Goal: Communication & Community: Answer question/provide support

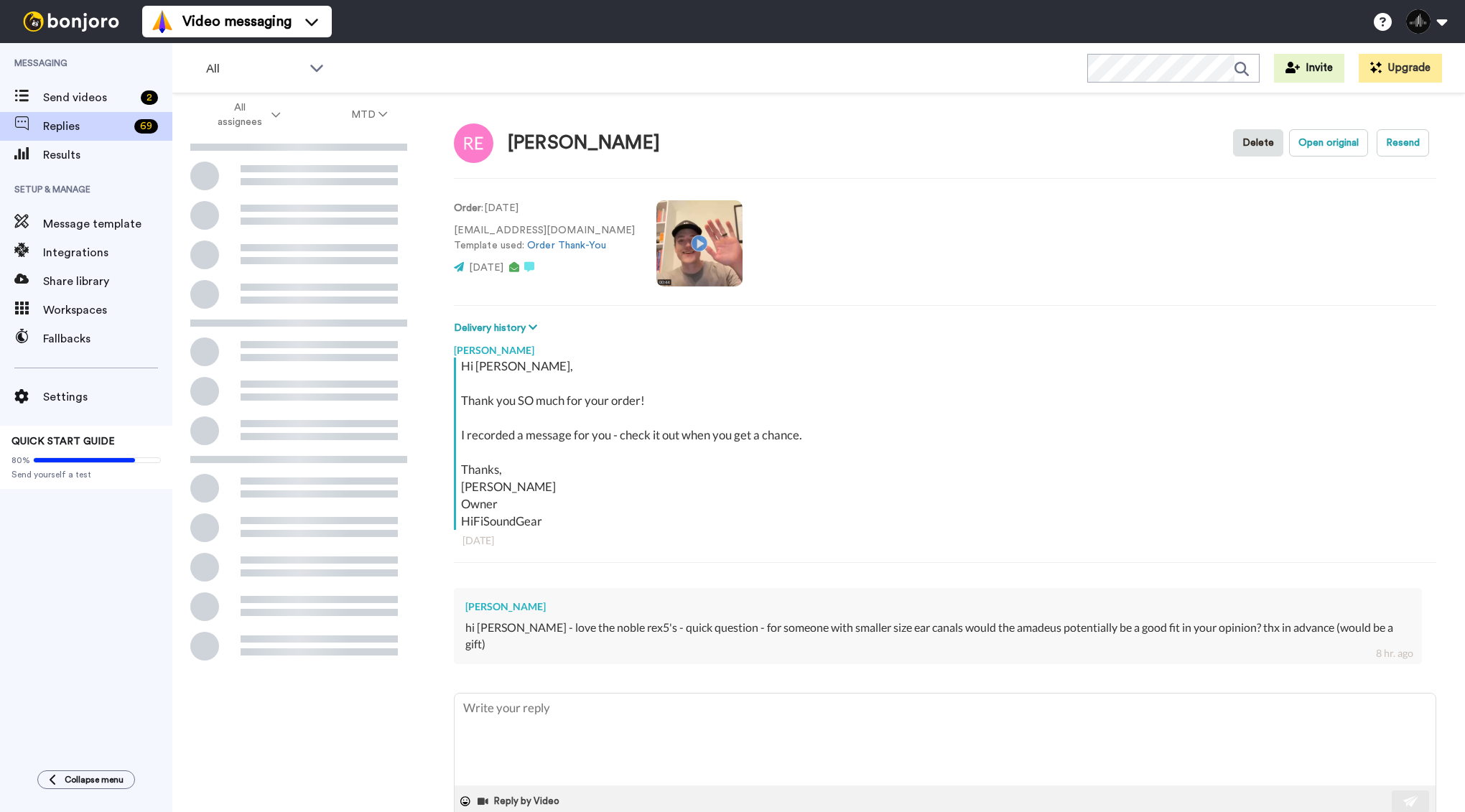
type textarea "x"
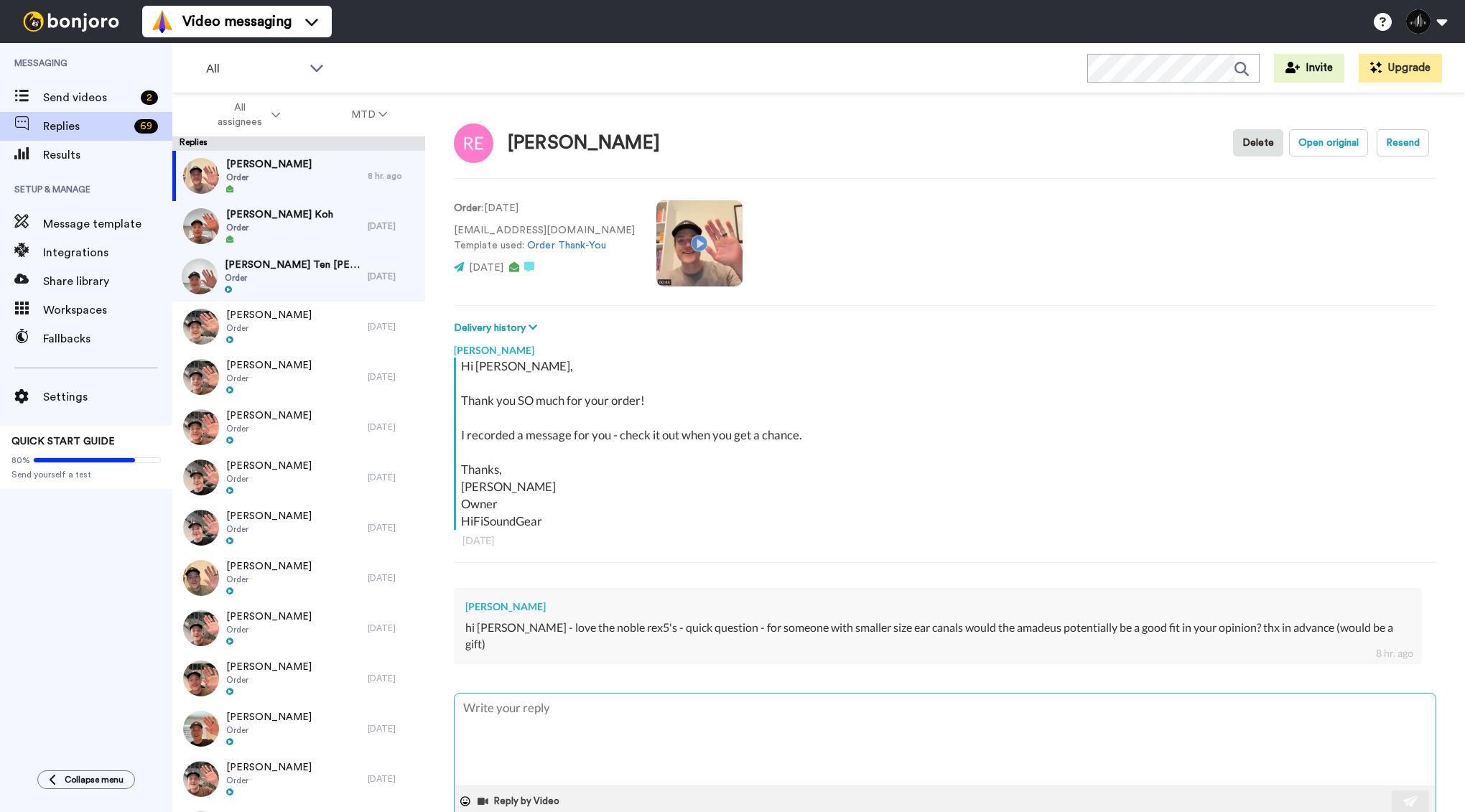
click at [576, 710] on textarea at bounding box center [944, 739] width 981 height 92
type textarea "H"
type textarea "x"
type textarea "Hi"
type textarea "x"
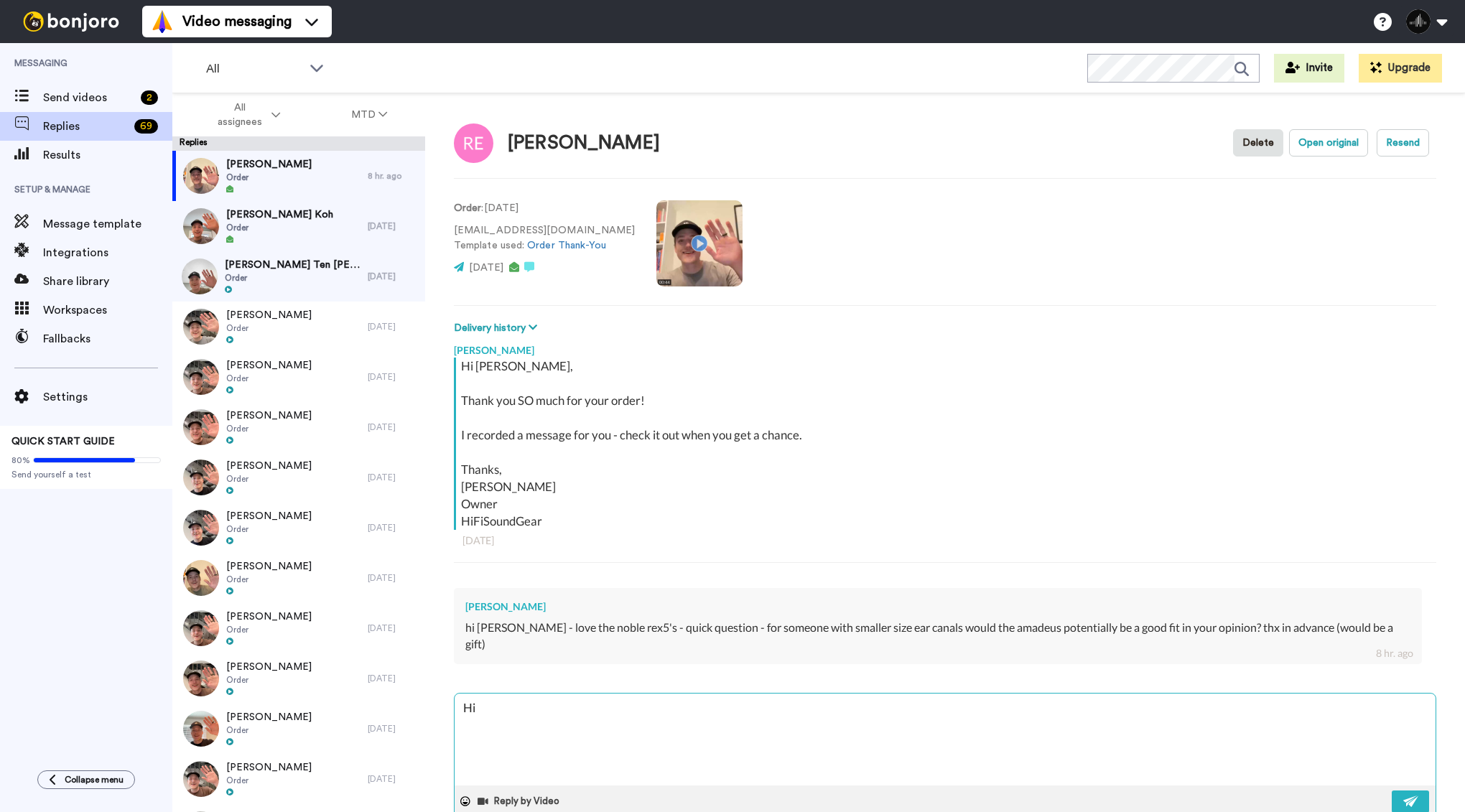
type textarea "Hii"
type textarea "x"
type textarea "Hi"
type textarea "x"
type textarea "Hi"
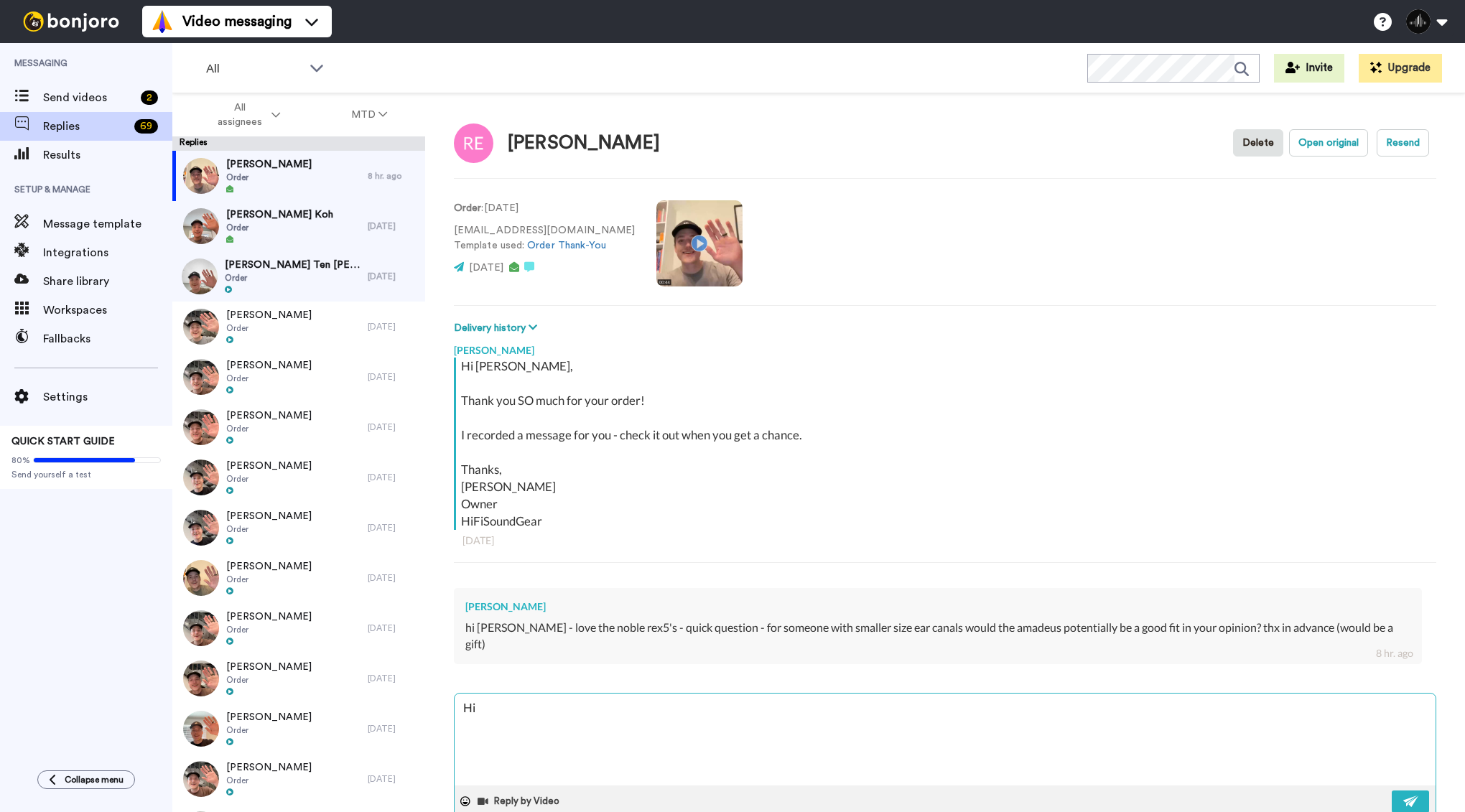
type textarea "x"
type textarea "Hi R"
type textarea "x"
type textarea "Hi Ro"
type textarea "x"
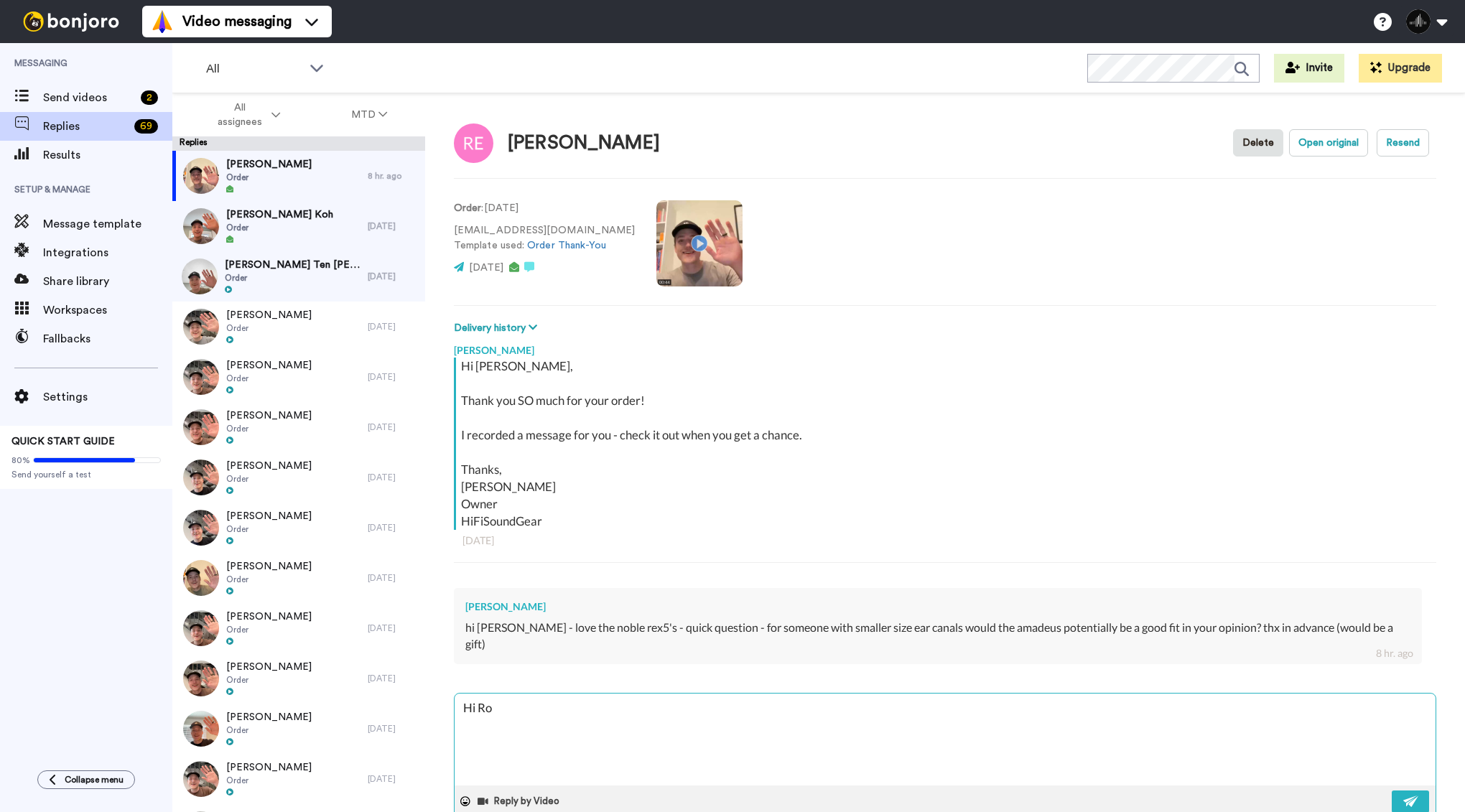
type textarea "Hi [PERSON_NAME]"
type textarea "x"
type textarea "Hi Robe"
type textarea "x"
type textarea "Hi [PERSON_NAME]"
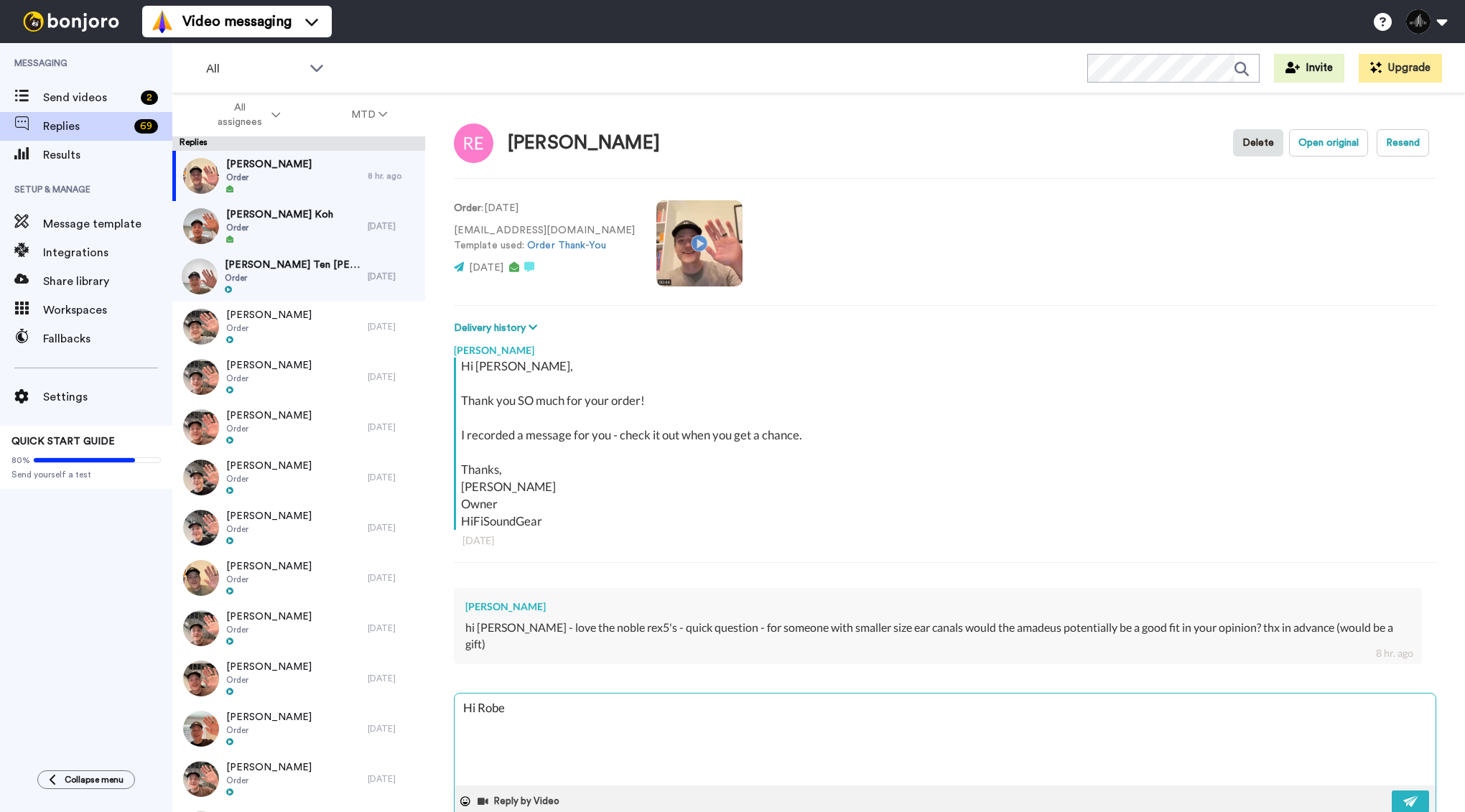
type textarea "x"
type textarea "Hi [PERSON_NAME]"
type textarea "x"
type textarea "Hi [PERSON_NAME]!"
type textarea "x"
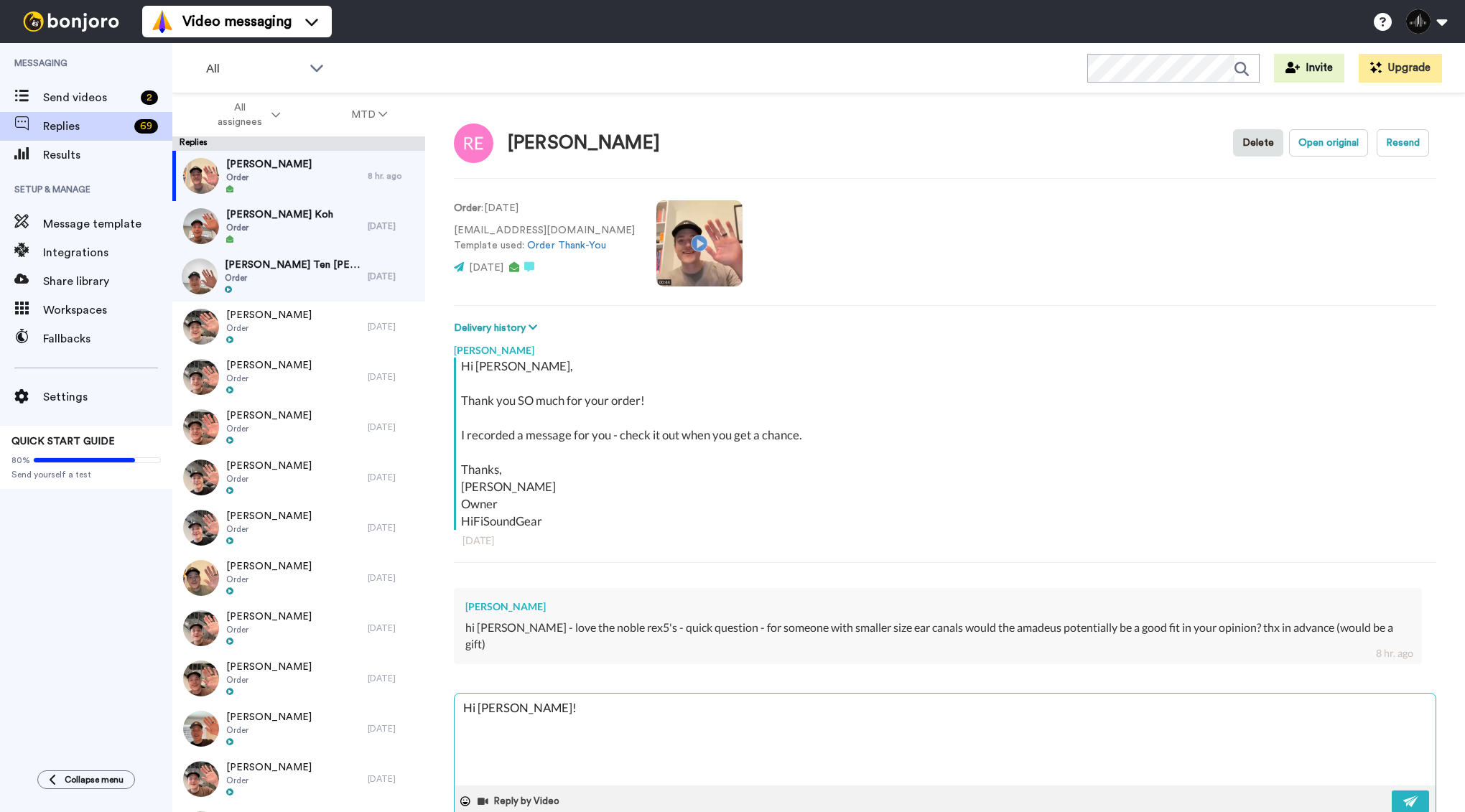
type textarea "Hi [PERSON_NAME]!"
type textarea "x"
type textarea "Hi [PERSON_NAME]!"
type textarea "x"
type textarea "Hi [PERSON_NAME]!"
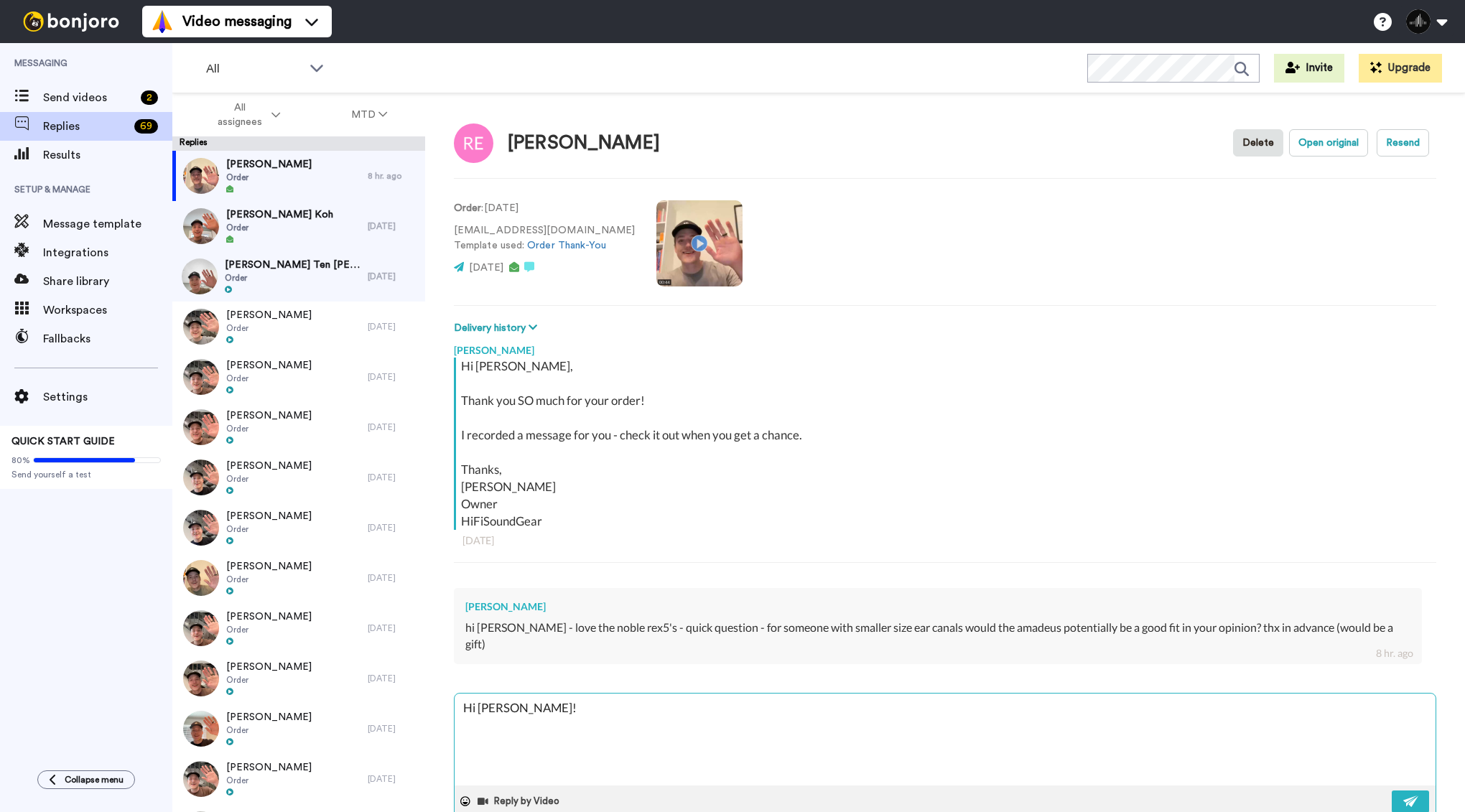
type textarea "x"
type textarea "Hi [PERSON_NAME]!"
type textarea "x"
type textarea "Hi [PERSON_NAME]! G"
type textarea "x"
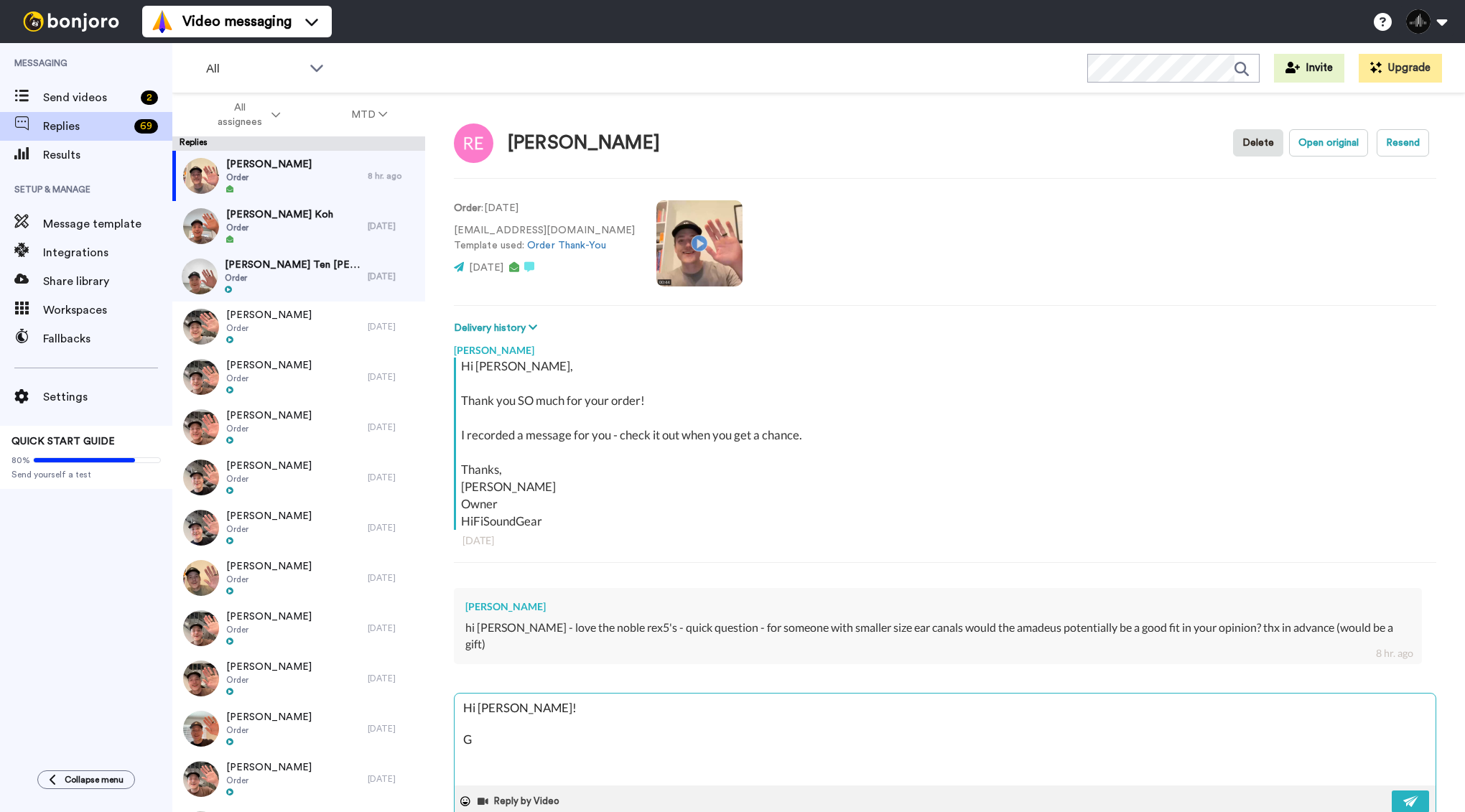
type textarea "Hi [PERSON_NAME]! Gr"
type textarea "x"
type textarea "Hi [PERSON_NAME]! Gre"
type textarea "x"
type textarea "Hi [PERSON_NAME]! Grea"
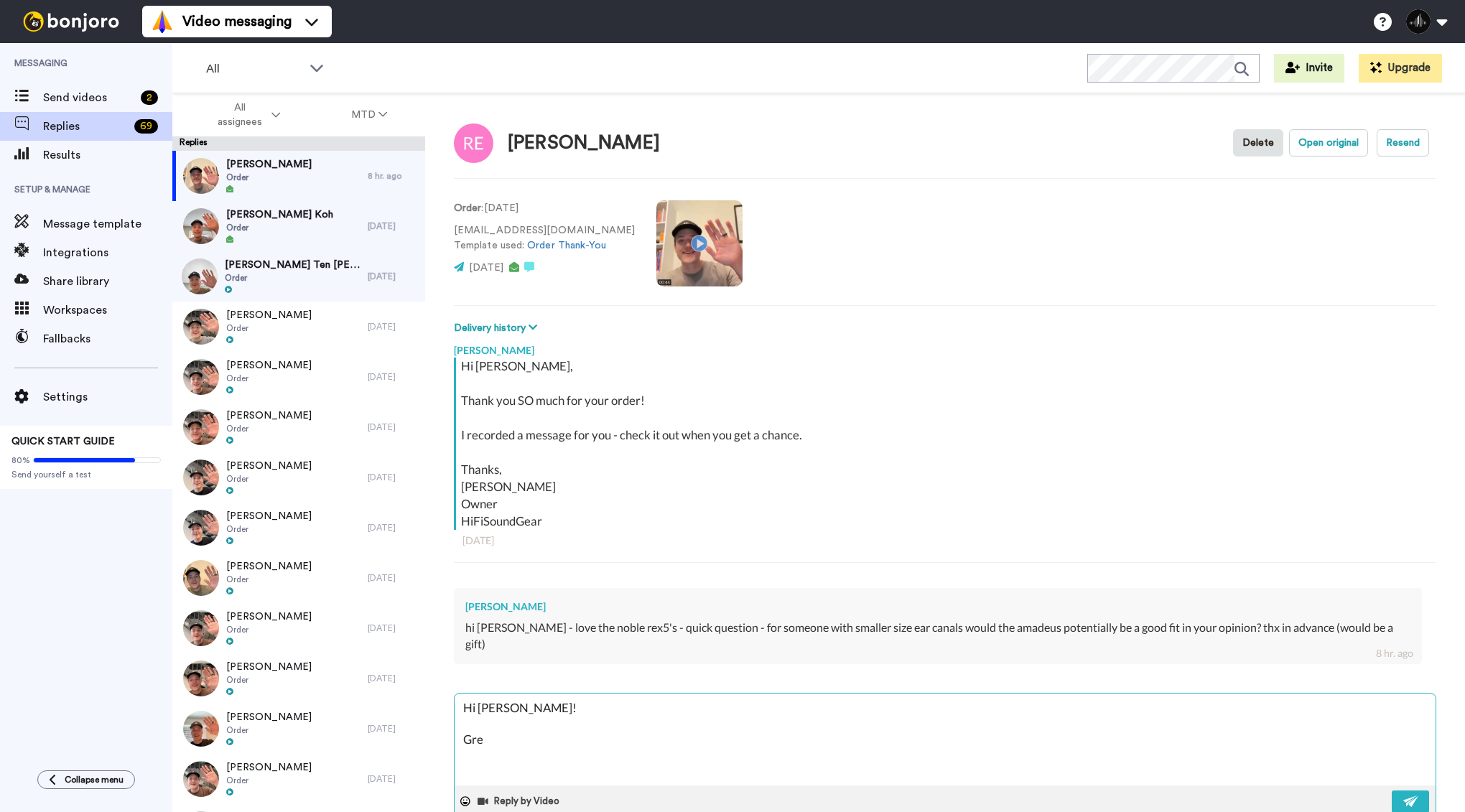
type textarea "x"
type textarea "Hi [PERSON_NAME]! Great"
type textarea "x"
type textarea "Hi [PERSON_NAME]! Great"
type textarea "x"
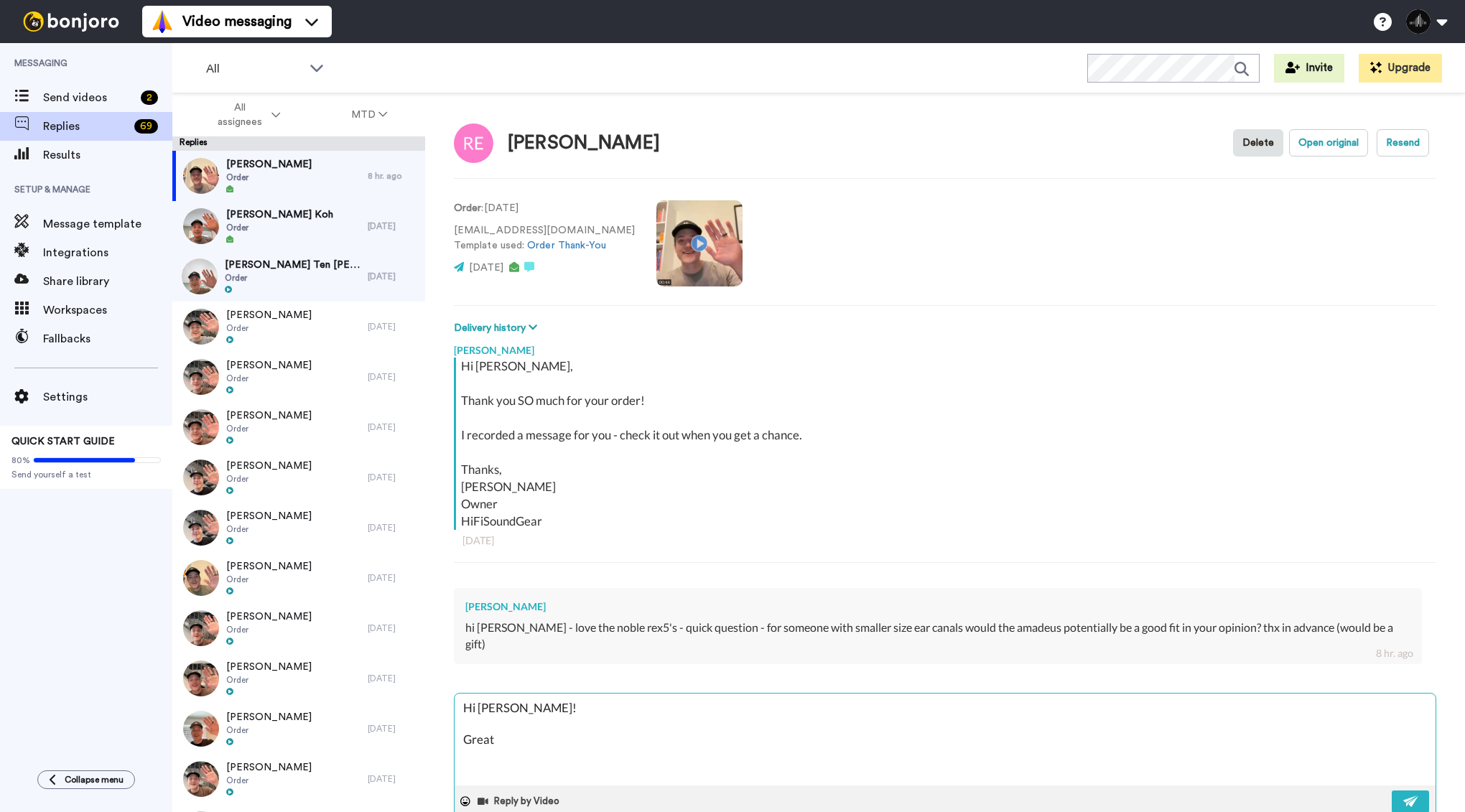
type textarea "Hi [PERSON_NAME]! Great q"
type textarea "x"
type textarea "Hi [PERSON_NAME]! Great qu"
type textarea "x"
type textarea "Hi [PERSON_NAME]! Great que"
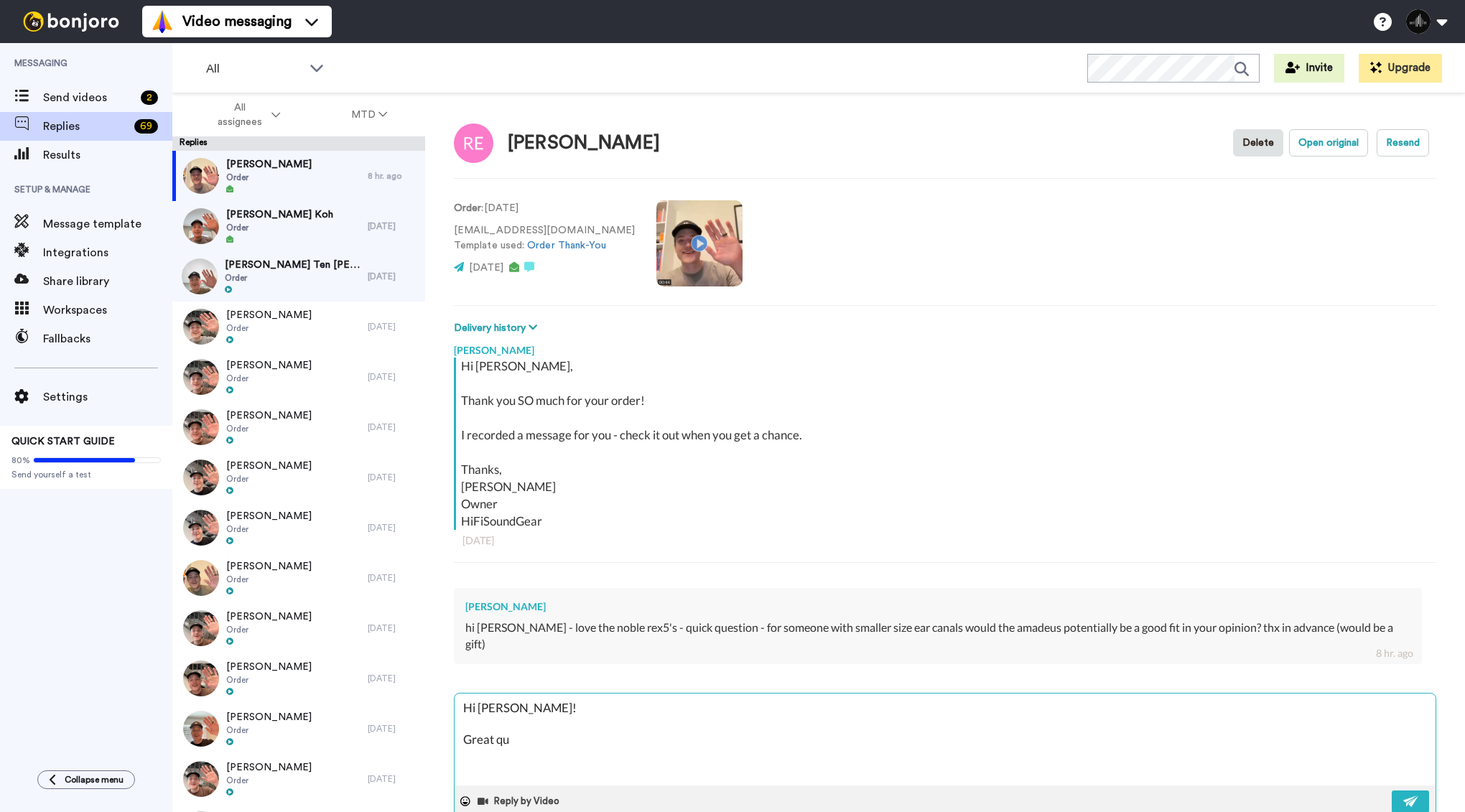
type textarea "x"
type textarea "Hi [PERSON_NAME]! Great ques"
type textarea "x"
type textarea "Hi [PERSON_NAME]! Great quest"
type textarea "x"
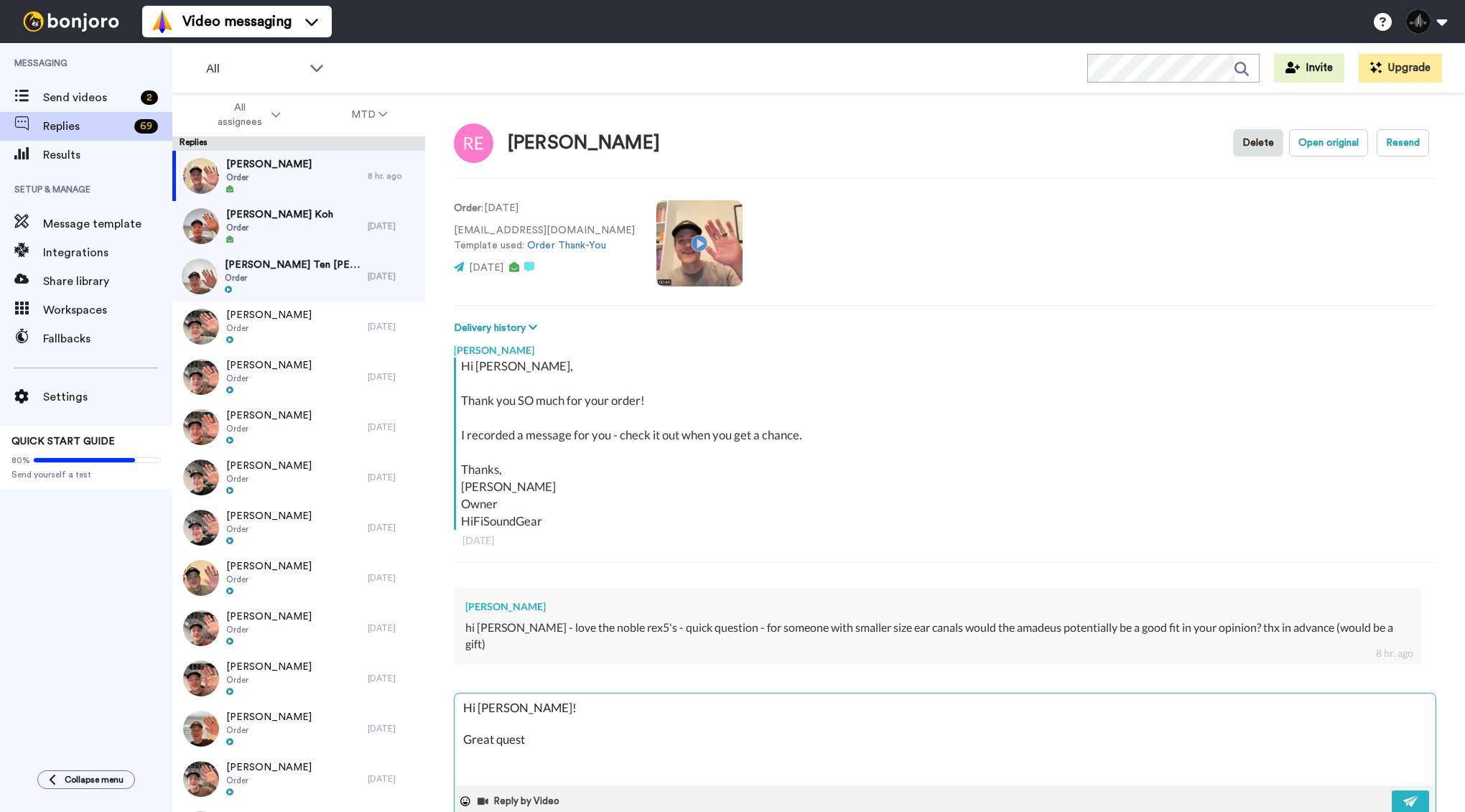
type textarea "Hi [PERSON_NAME]! Great questi"
type textarea "x"
type textarea "Hi [PERSON_NAME]! Great questio"
type textarea "x"
type textarea "Hi [PERSON_NAME]! Great question"
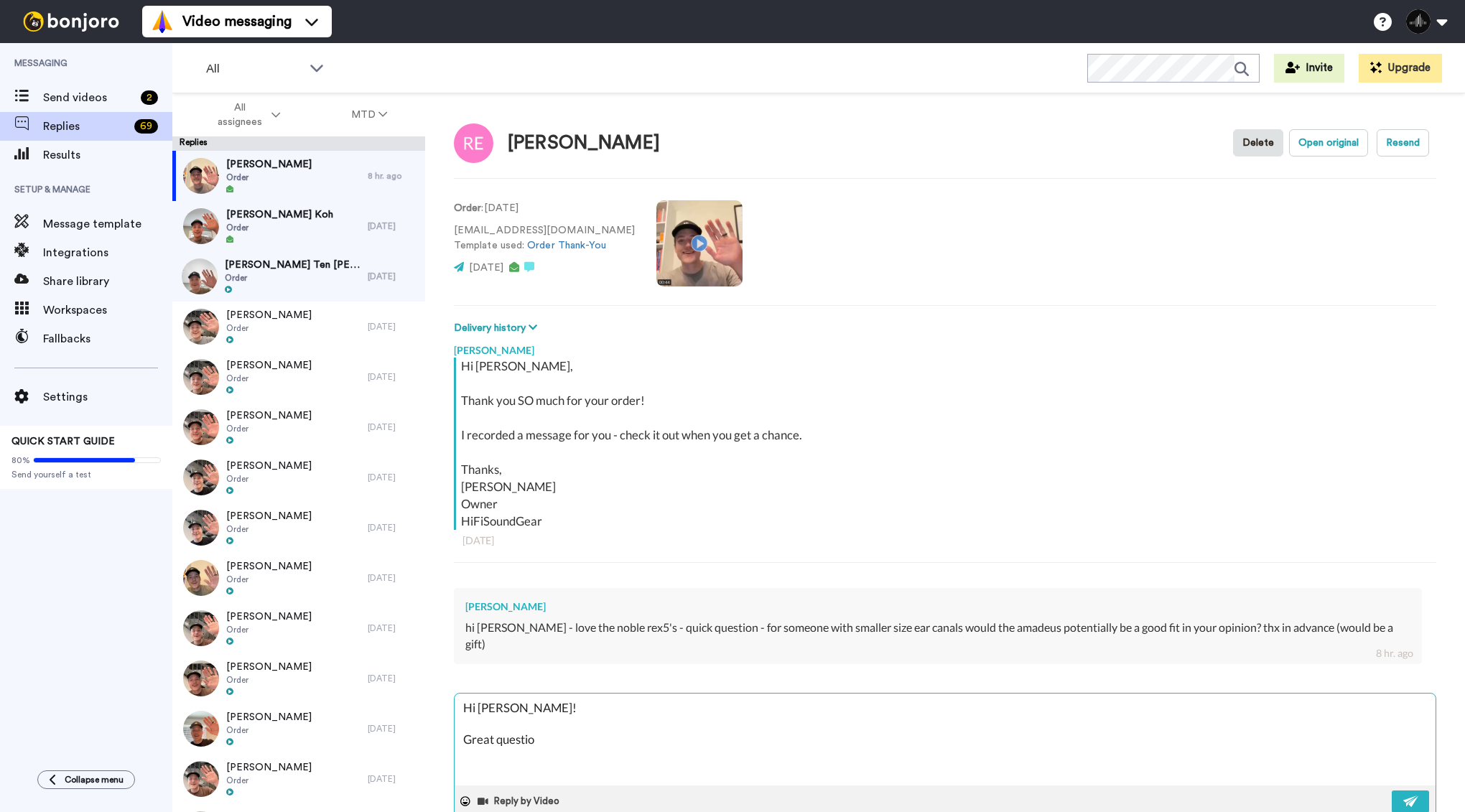
type textarea "x"
type textarea "Hi [PERSON_NAME]! Great question!"
type textarea "x"
type textarea "Hi [PERSON_NAME]! Great question!"
type textarea "x"
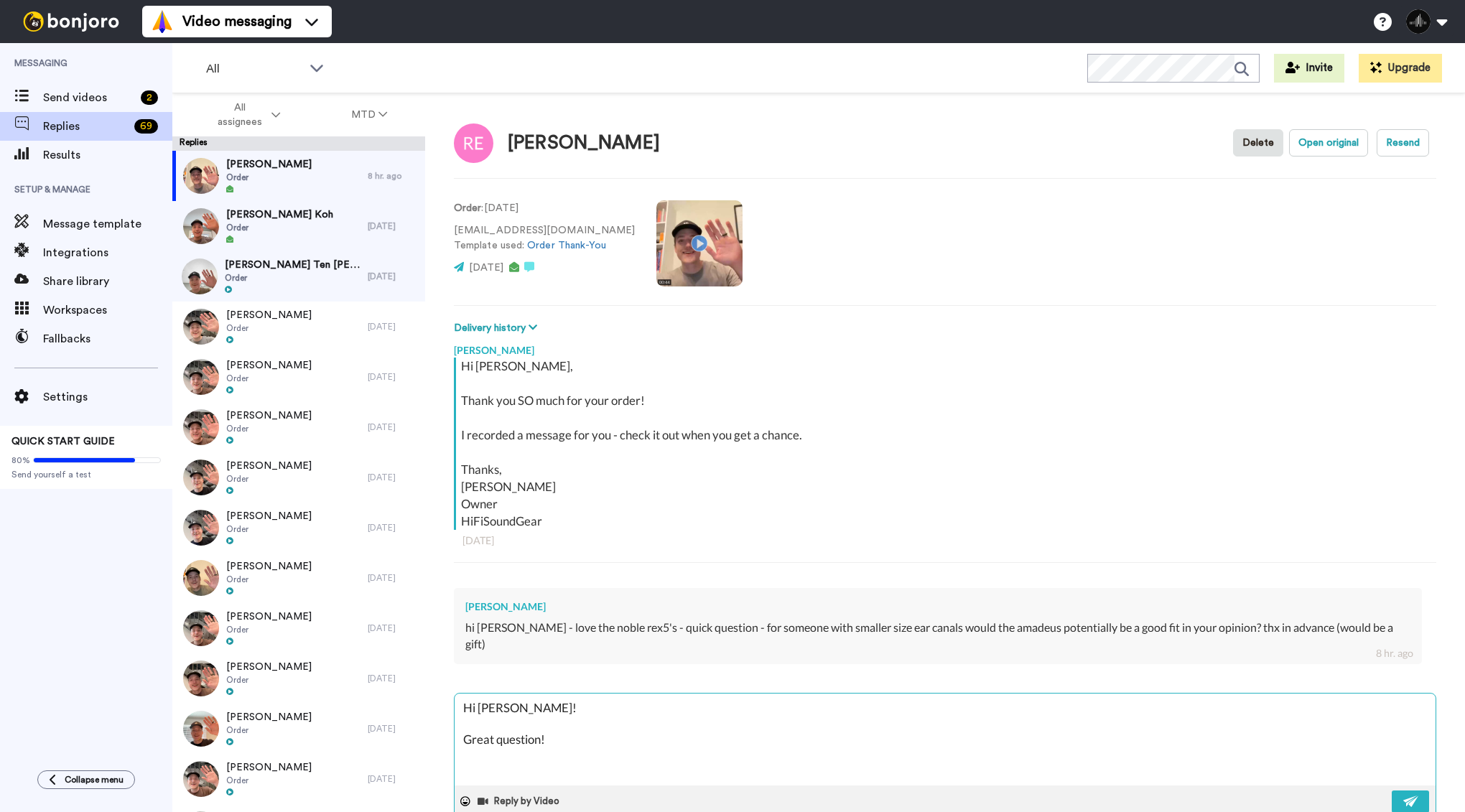
type textarea "Hi [PERSON_NAME]! Great question! T"
type textarea "x"
type textarea "Hi [PERSON_NAME]! Great question! Th"
type textarea "x"
type textarea "Hi [PERSON_NAME]! Great question! Tha"
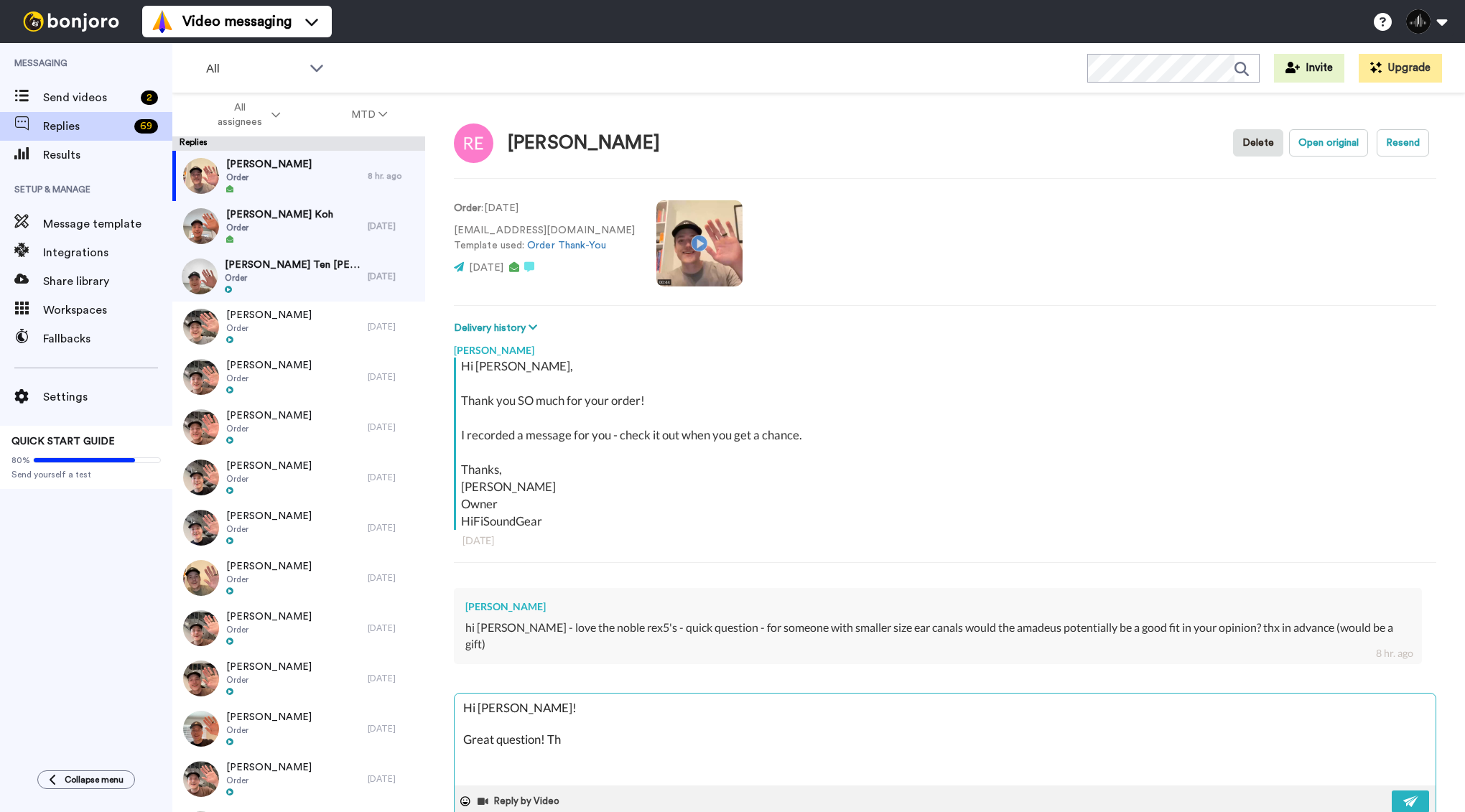
type textarea "x"
type textarea "Hi [PERSON_NAME]! Great question! That"
type textarea "x"
type textarea "Hi [PERSON_NAME]! Great question! That"
type textarea "x"
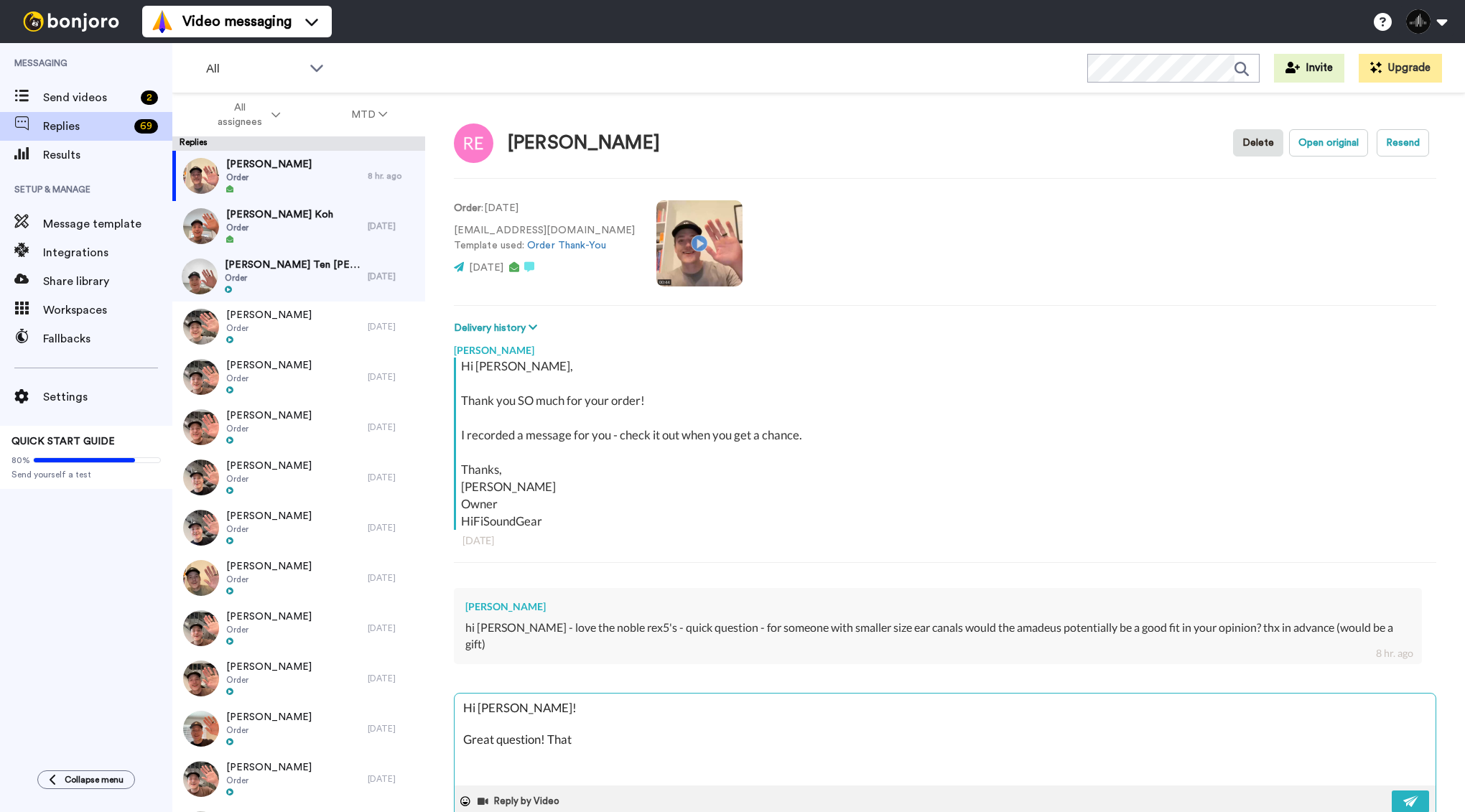
type textarea "Hi [PERSON_NAME]! Great question! That w"
type textarea "x"
type textarea "Hi [PERSON_NAME]! Great question! That wo"
type textarea "x"
type textarea "Hi [PERSON_NAME]! Great question! That wou"
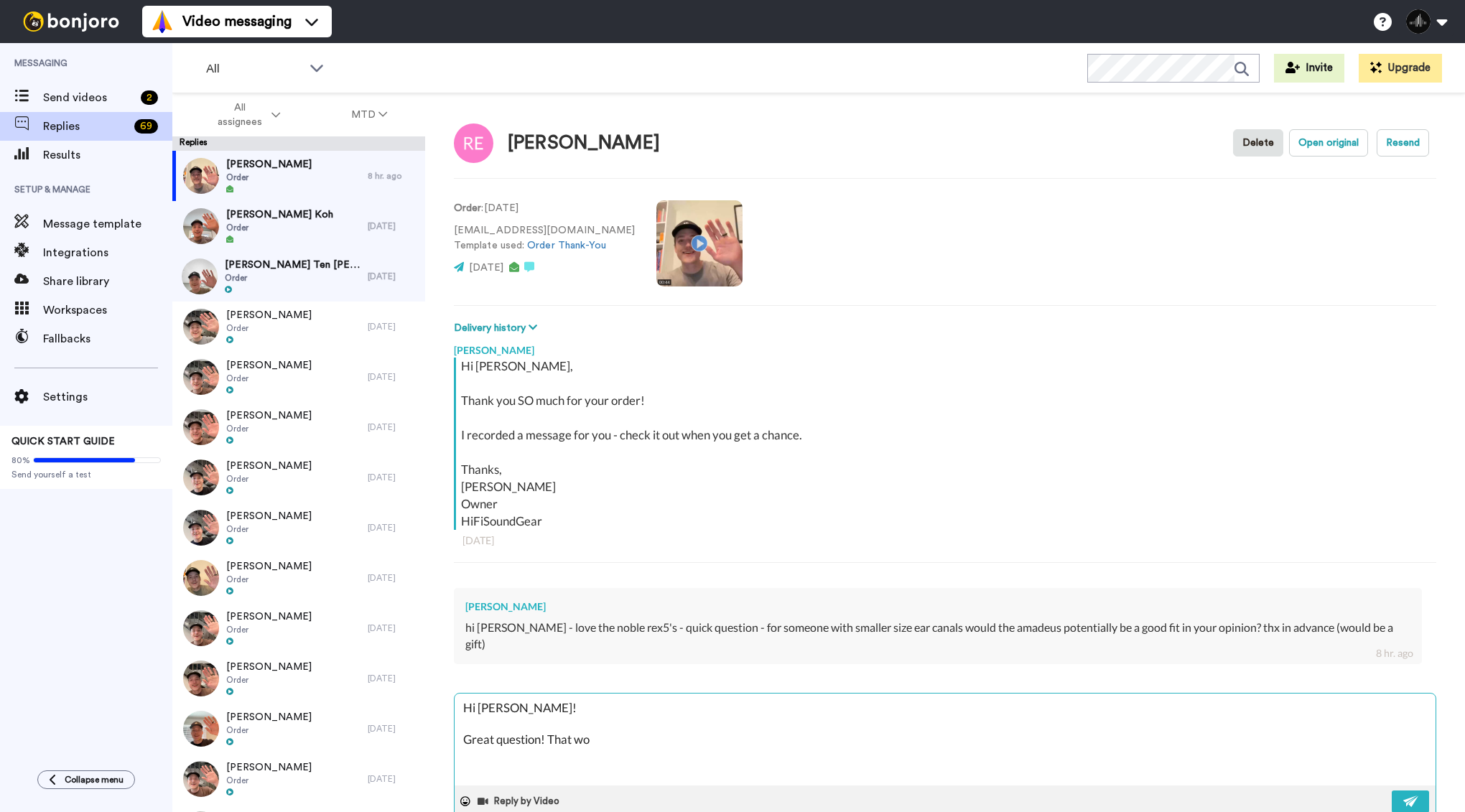
type textarea "x"
type textarea "Hi [PERSON_NAME]! Great question! That woul"
type textarea "x"
type textarea "Hi [PERSON_NAME]! Great question! That would"
type textarea "x"
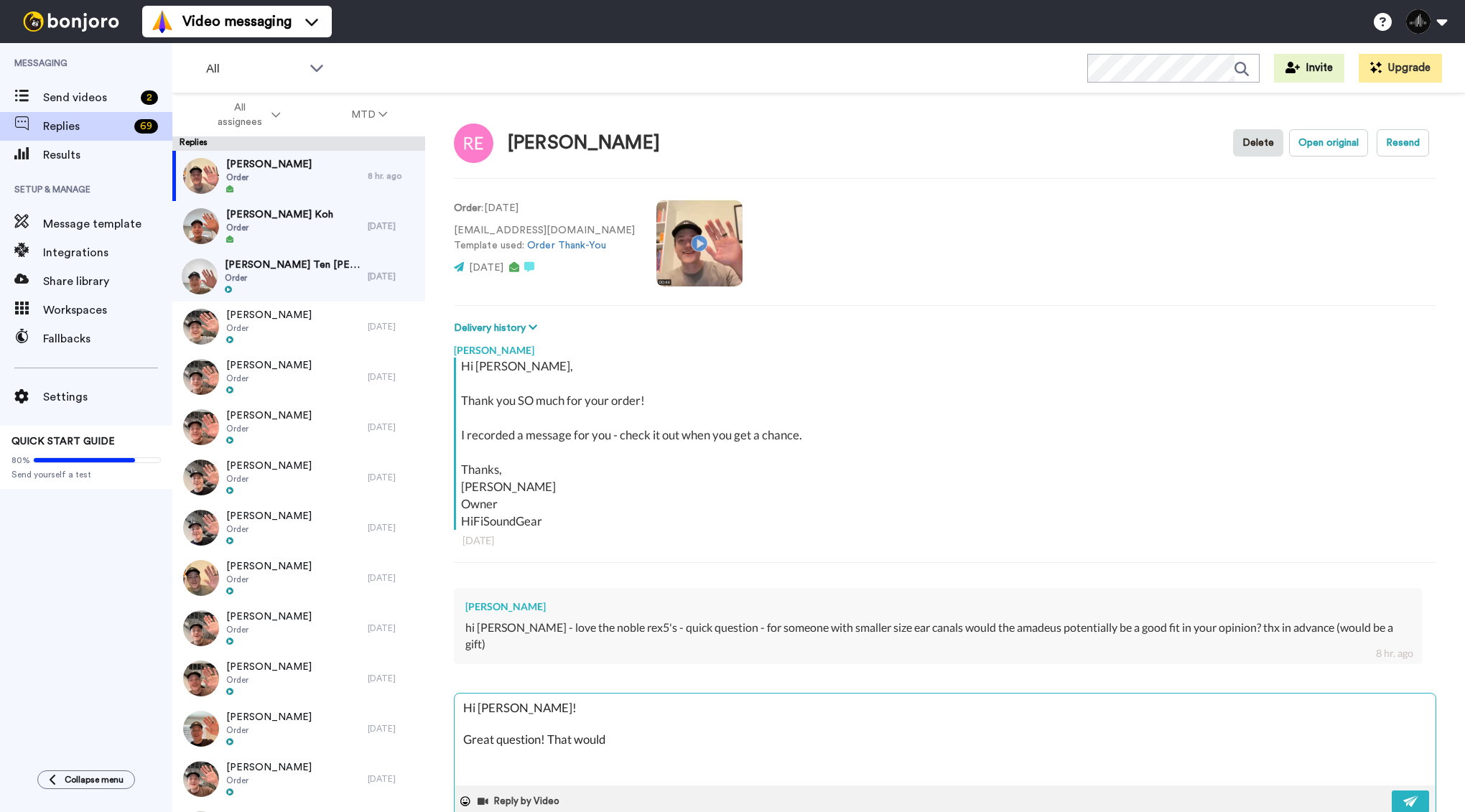
type textarea "Hi [PERSON_NAME]! Great question! That would"
type textarea "x"
type textarea "Hi [PERSON_NAME]! Great question! That would b"
type textarea "x"
type textarea "Hi [PERSON_NAME]! Great question! That would be"
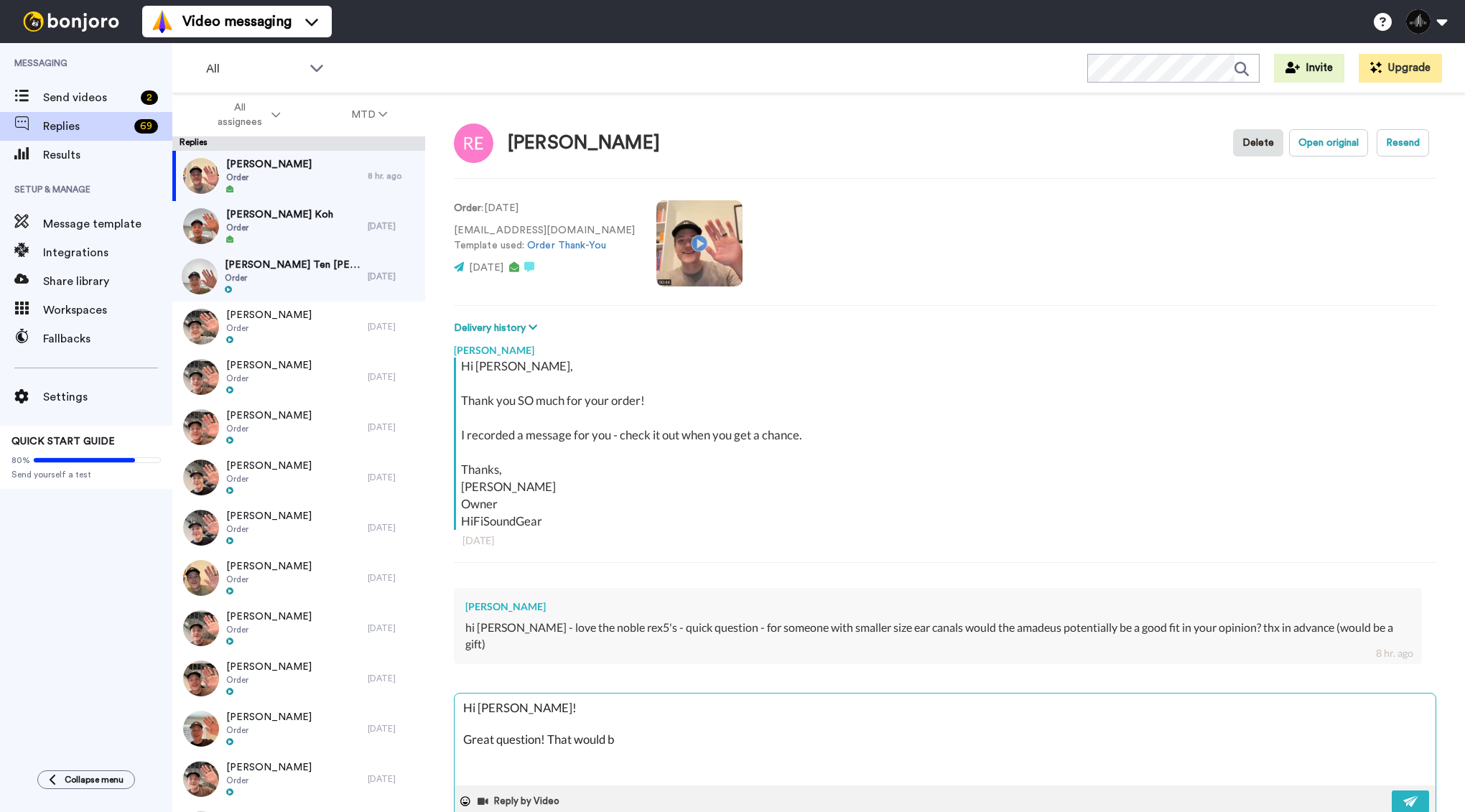
type textarea "x"
type textarea "Hi [PERSON_NAME]! Great question! That would be"
type textarea "x"
type textarea "Hi [PERSON_NAME]! Great question! That would be a"
type textarea "x"
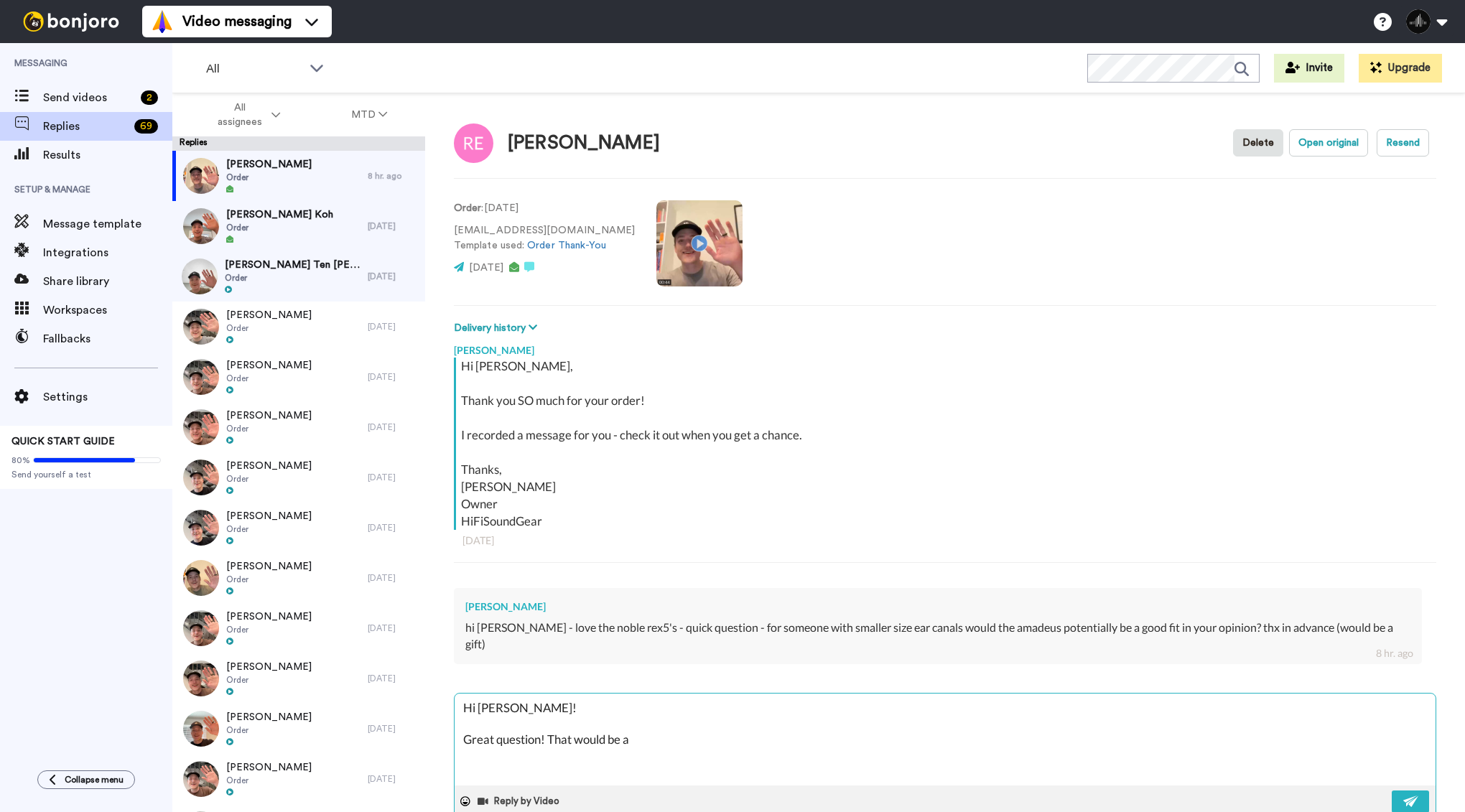
type textarea "Hi [PERSON_NAME]! Great question! That would be a"
type textarea "x"
type textarea "Hi [PERSON_NAME]! Great question! That would be a g"
type textarea "x"
type textarea "Hi [PERSON_NAME]! Great question! That would be a go"
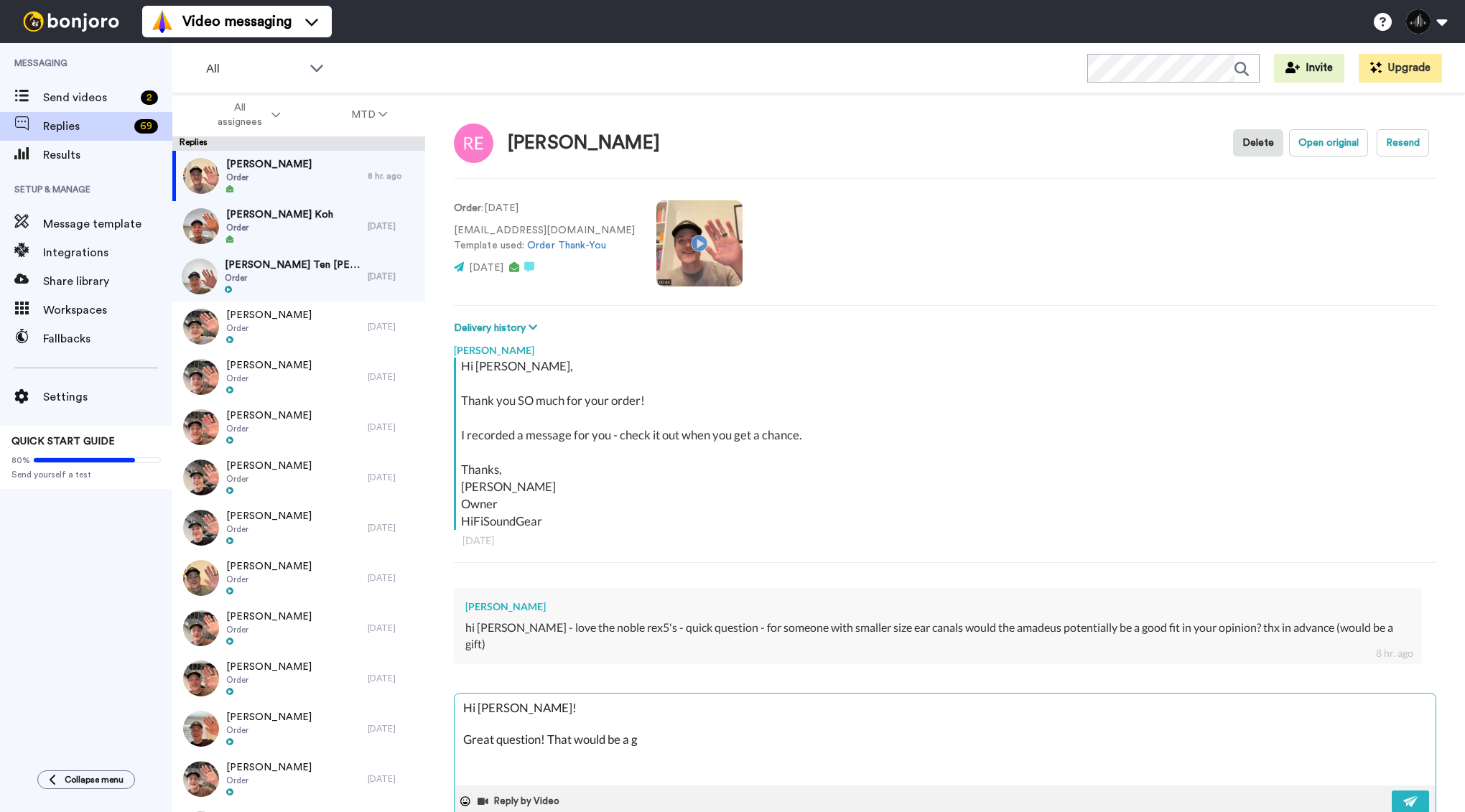
type textarea "x"
type textarea "Hi [PERSON_NAME]! Great question! That would be a goo"
type textarea "x"
type textarea "Hi [PERSON_NAME]! Great question! That would be a good"
type textarea "x"
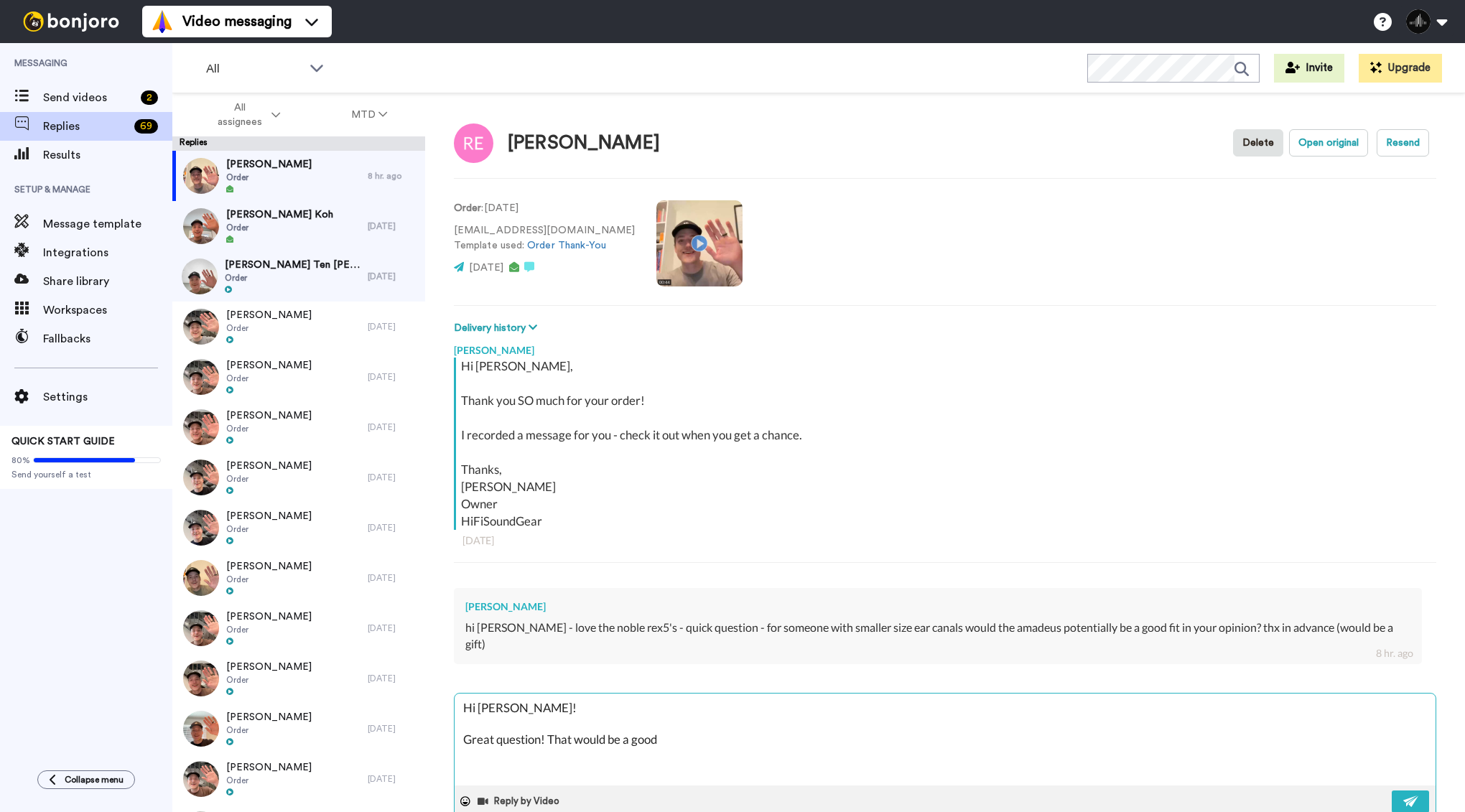
type textarea "Hi [PERSON_NAME]! Great question! That would be a good"
type textarea "x"
type textarea "Hi [PERSON_NAME]! Great question! That would be a good c"
type textarea "x"
type textarea "Hi [PERSON_NAME]! Great question! That would be a good ch"
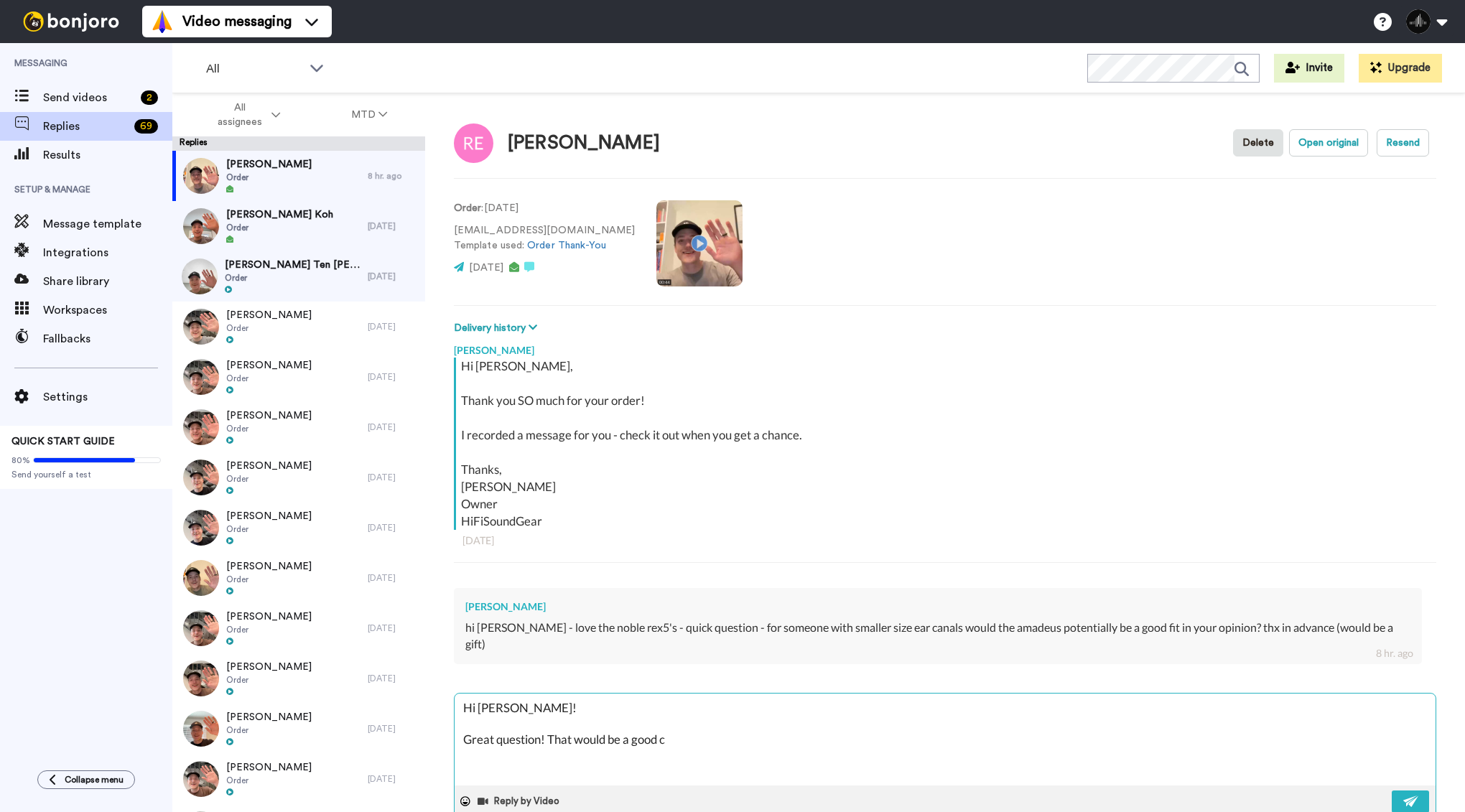
type textarea "x"
type textarea "Hi [PERSON_NAME]! Great question! That would be a good cho"
type textarea "x"
type textarea "Hi [PERSON_NAME]! Great question! That would be a good [PERSON_NAME]"
type textarea "x"
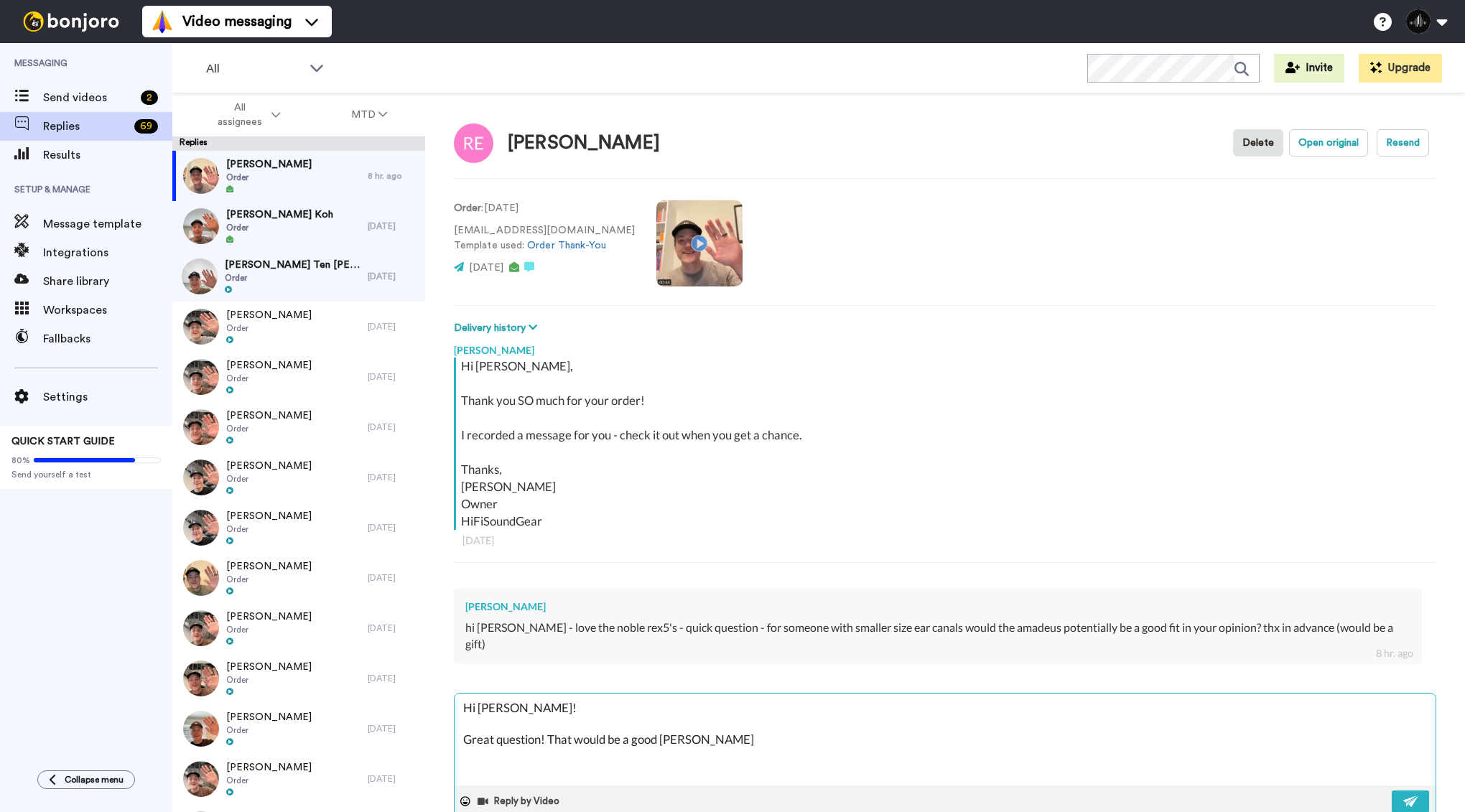
type textarea "Hi [PERSON_NAME]! Great question! That would be a good choic"
type textarea "x"
type textarea "Hi [PERSON_NAME]! Great question! That would be a good choice"
type textarea "x"
type textarea "Hi [PERSON_NAME]! Great question! That would be a good choice,"
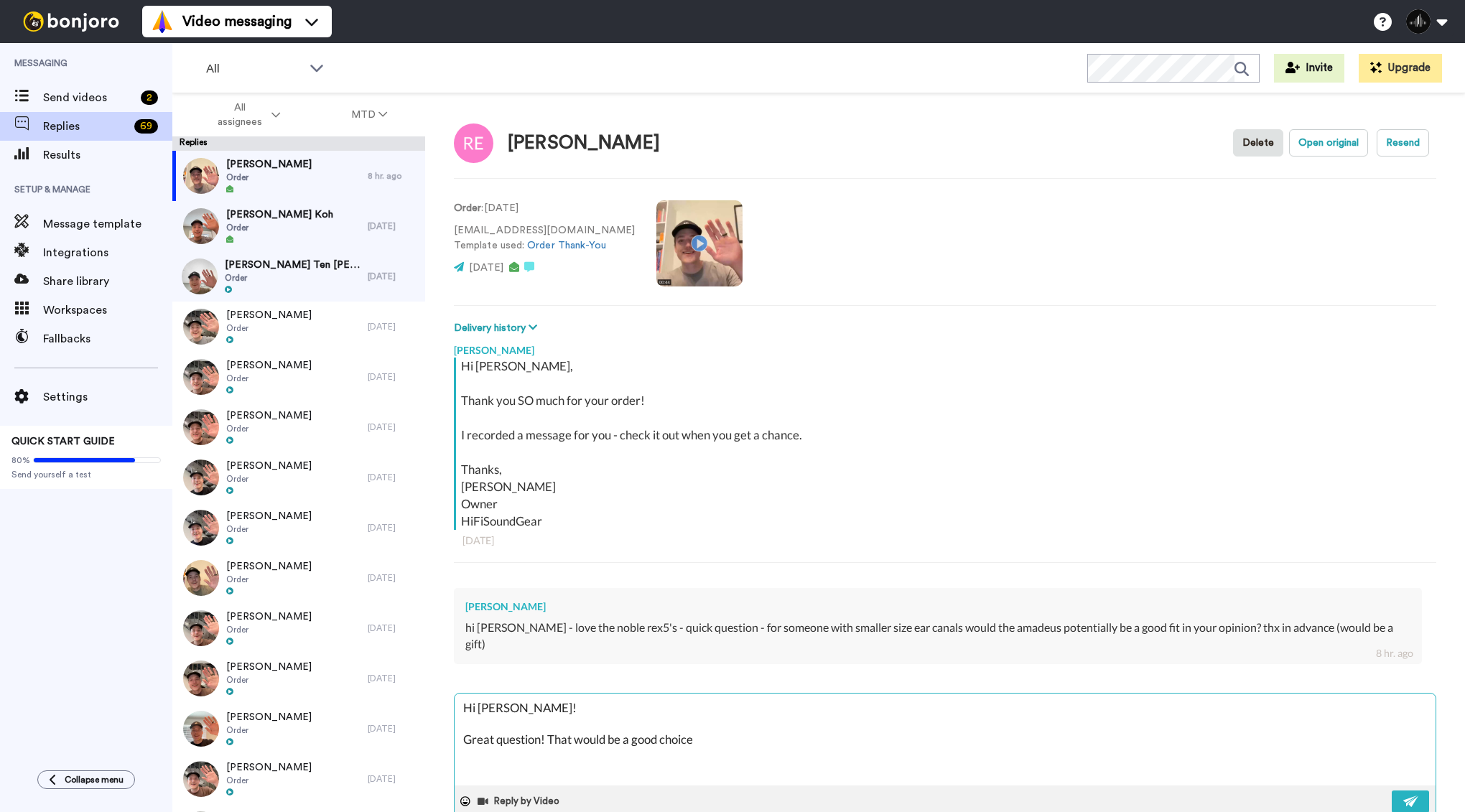
type textarea "x"
type textarea "Hi [PERSON_NAME]! Great question! That would be a good choice,"
type textarea "x"
type textarea "Hi [PERSON_NAME]! Great question! That would be a good choice, y"
type textarea "x"
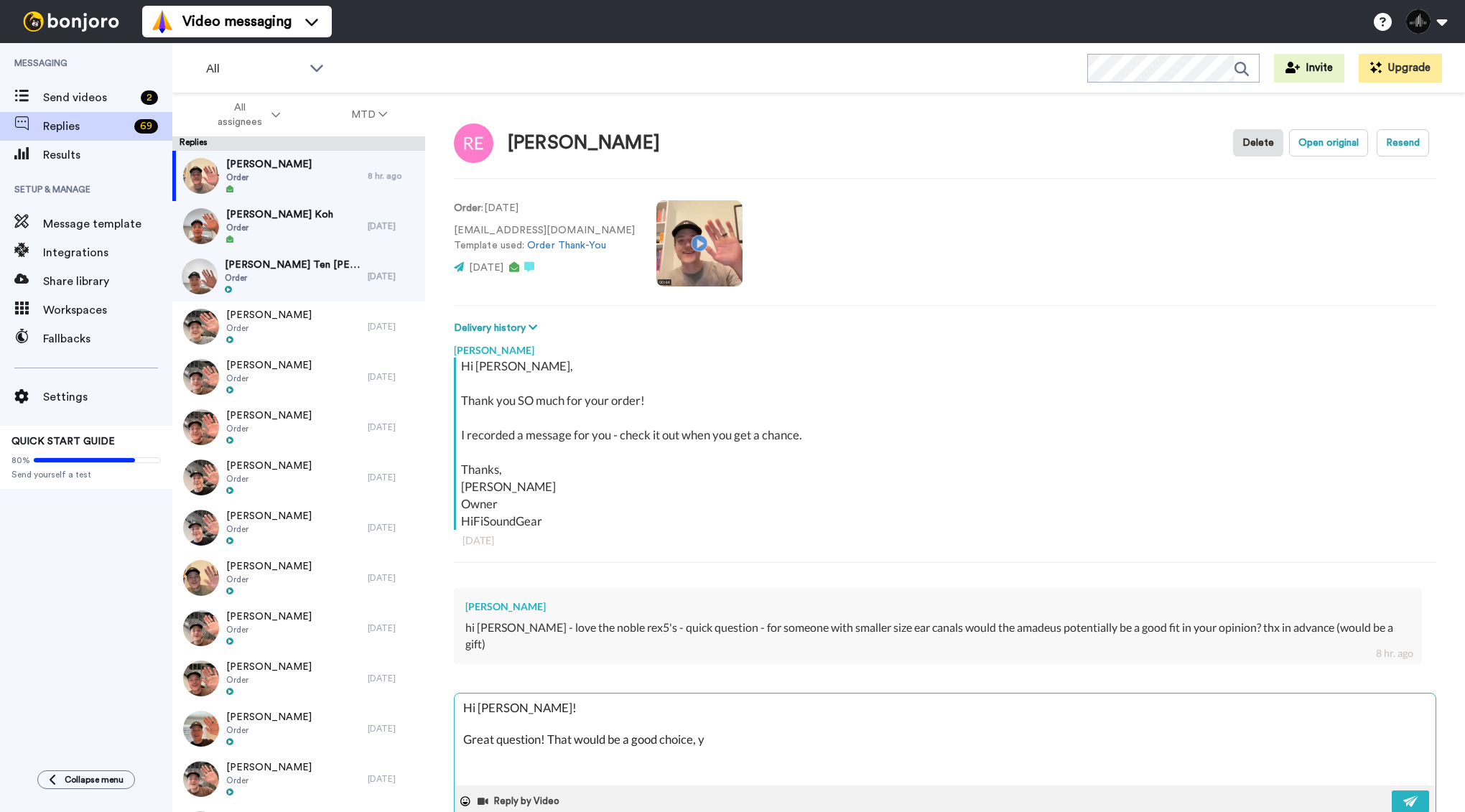
type textarea "Hi [PERSON_NAME]! Great question! That would be a good choice, ye"
type textarea "x"
type textarea "Hi [PERSON_NAME]! Great question! That would be a good choice, yes"
type textarea "x"
type textarea "Hi [PERSON_NAME]! Great question! That would be a good choice, yes."
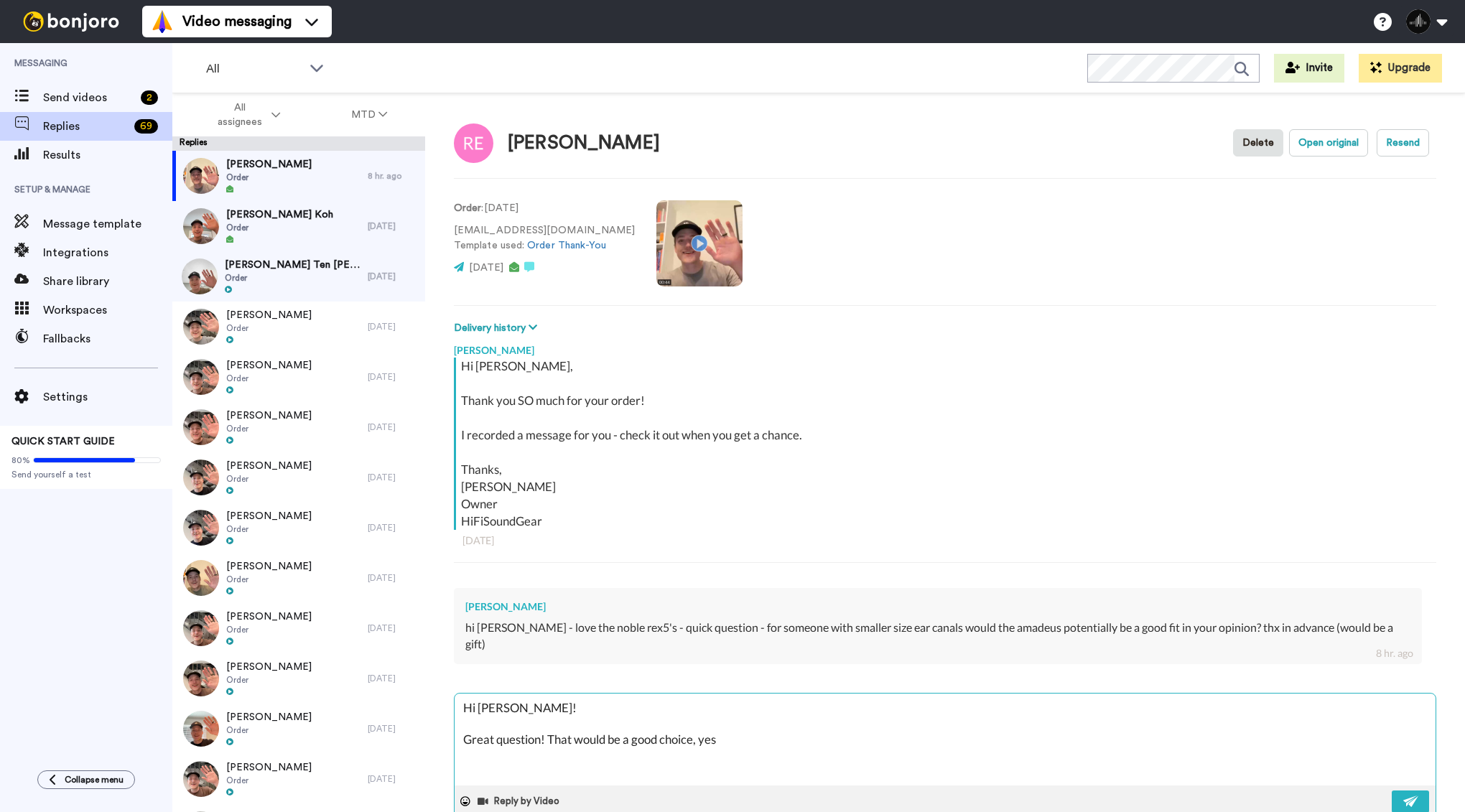
type textarea "x"
type textarea "Hi [PERSON_NAME]! Great question! That would be a good choice, yes."
type textarea "x"
type textarea "Hi [PERSON_NAME]! Great question! That would be a good choice, yes. T"
type textarea "x"
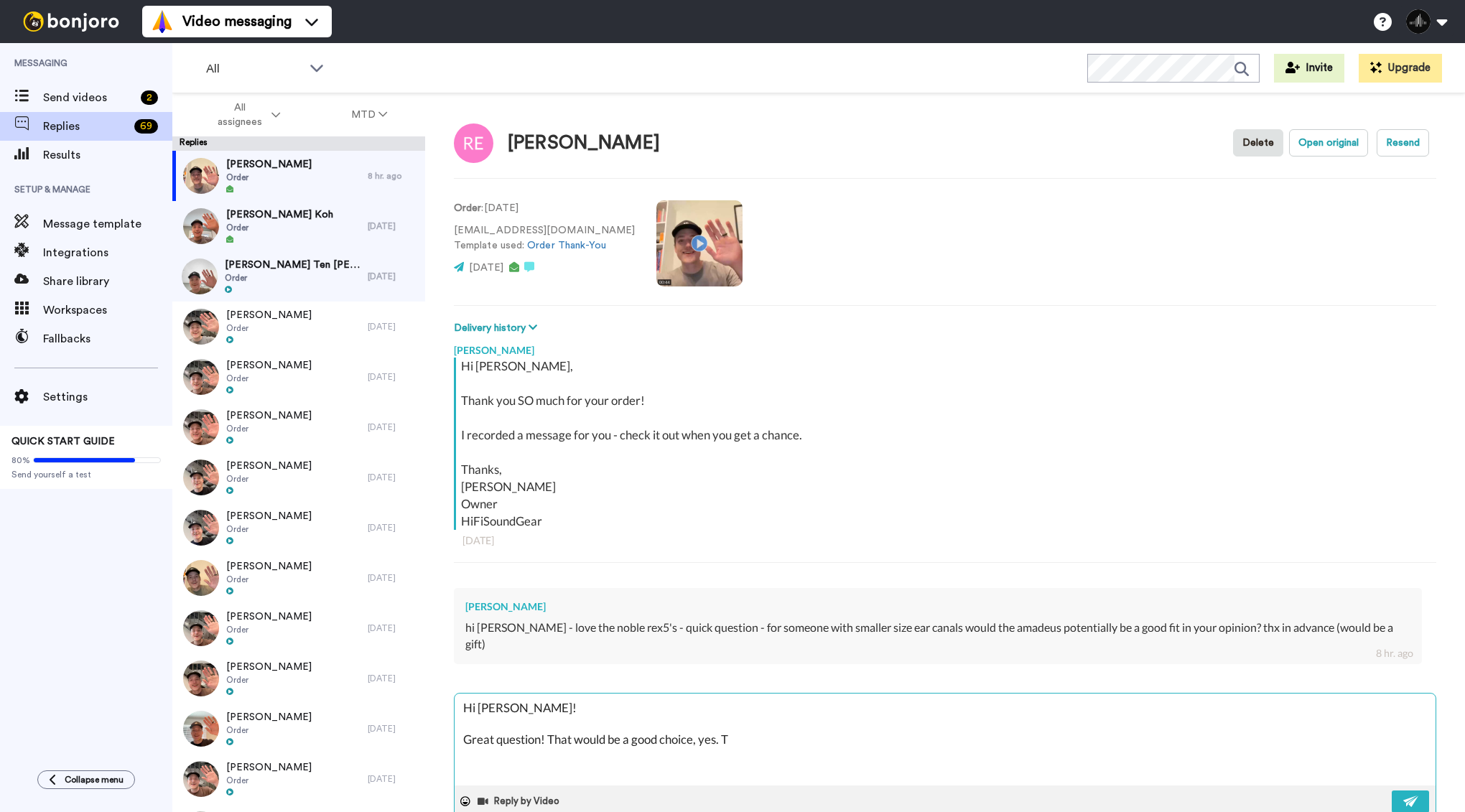
type textarea "Hi [PERSON_NAME]! Great question! That would be a good choice, yes. Th"
type textarea "x"
type textarea "Hi [PERSON_NAME]! Great question! That would be a good choice, yes. The"
type textarea "x"
type textarea "Hi [PERSON_NAME]! Great question! That would be a good choice, yes. The"
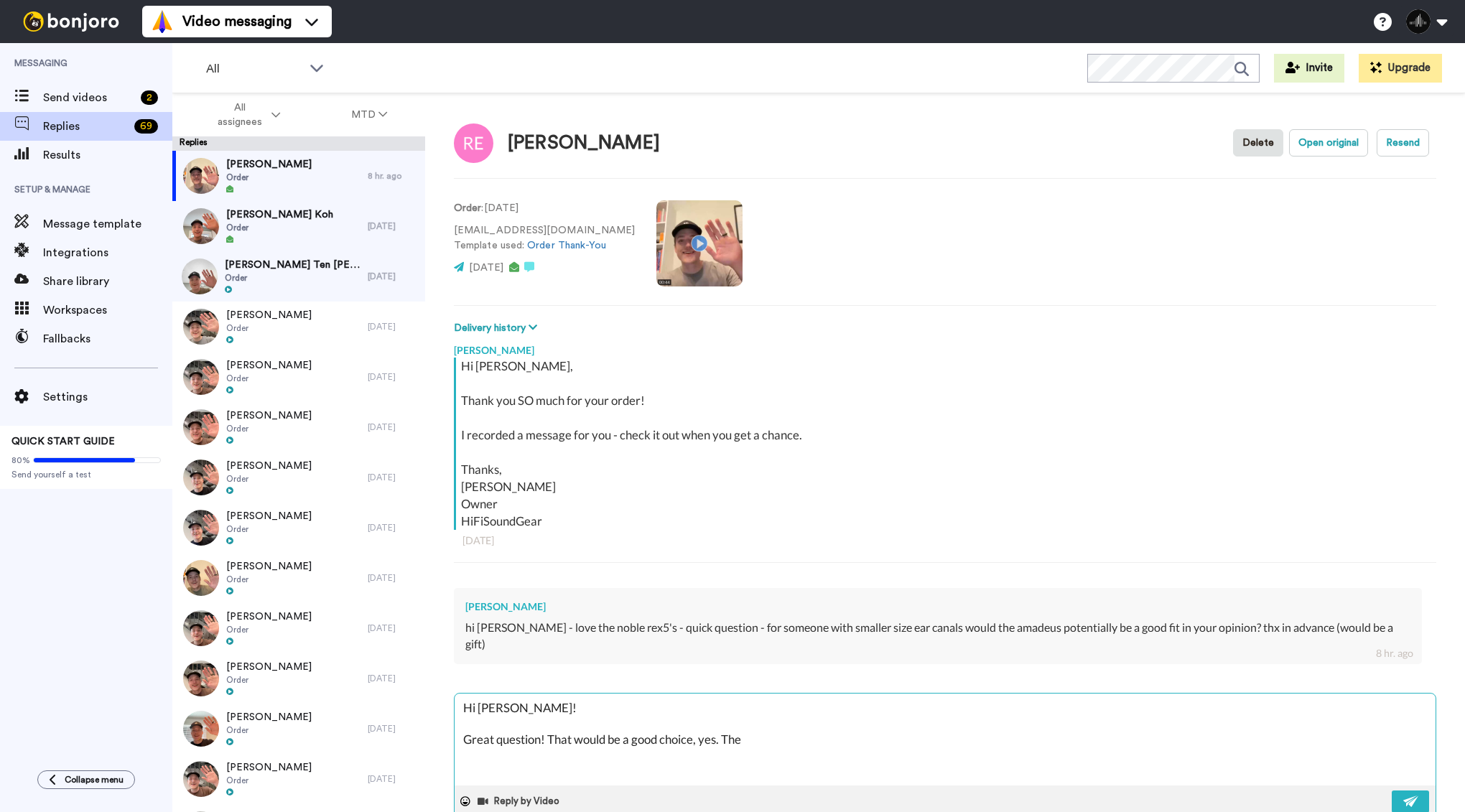
type textarea "x"
type textarea "Hi [PERSON_NAME]! Great question! That would be a good choice, yes. The a"
type textarea "x"
type textarea "Hi [PERSON_NAME]! Great question! That would be a good choice, yes. The am"
type textarea "x"
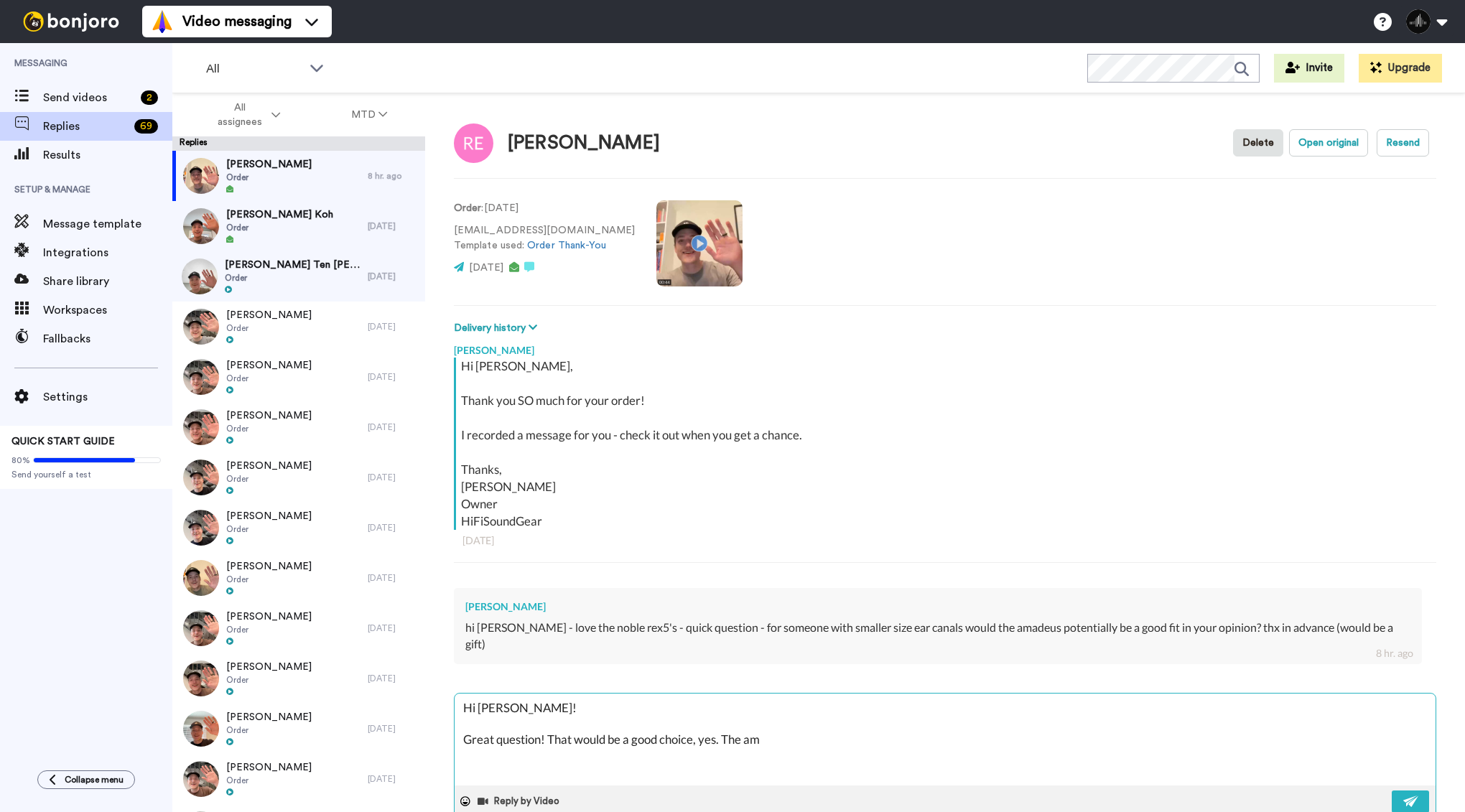
type textarea "Hi [PERSON_NAME]! Great question! That would be a good choice, yes. The ama"
type textarea "x"
type textarea "Hi [PERSON_NAME]! Great question! That would be a good choice, yes. The amad"
type textarea "x"
type textarea "Hi [PERSON_NAME]! Great question! That would be a good choice, yes. The amade"
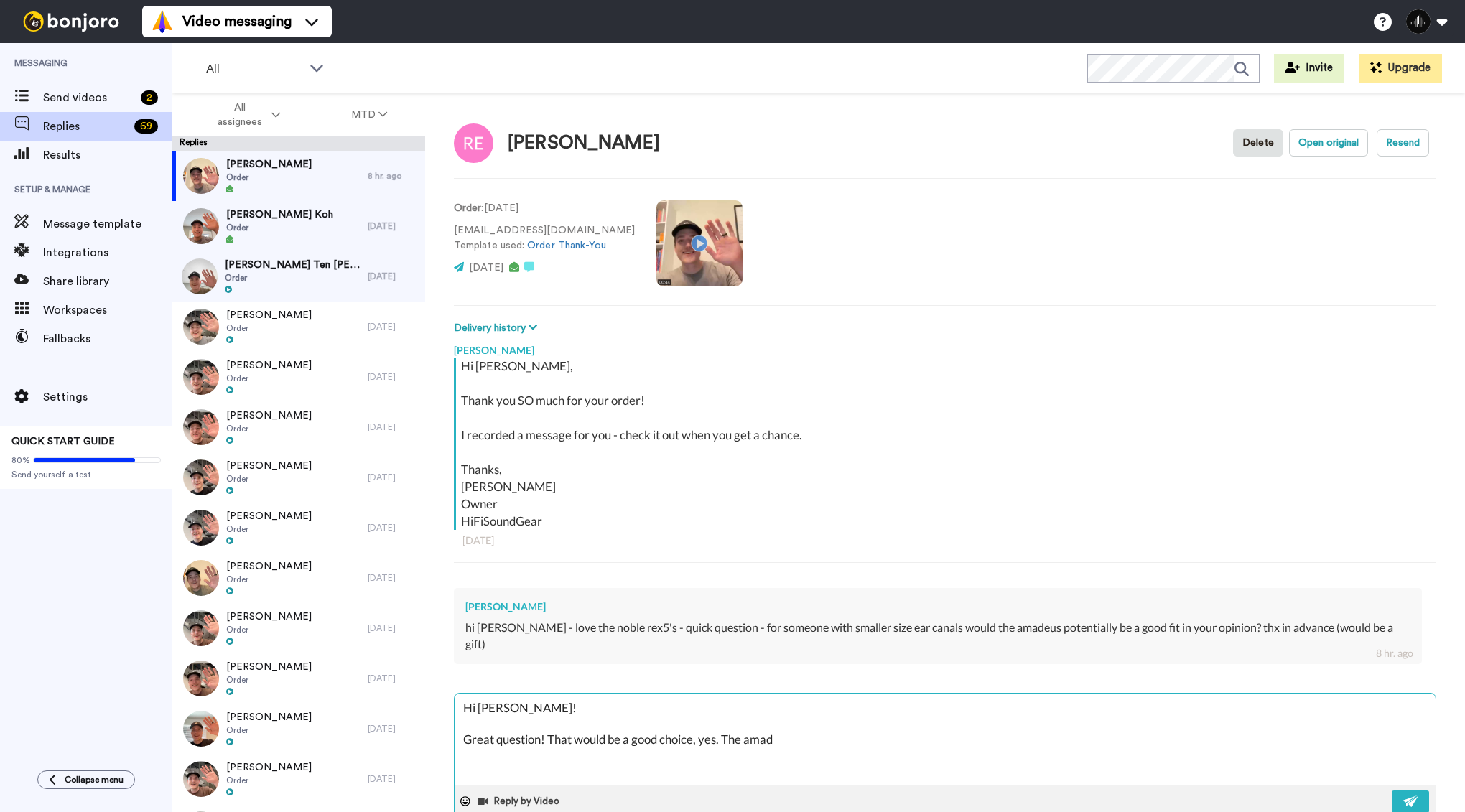
type textarea "x"
type textarea "Hi [PERSON_NAME]! Great question! That would be a good choice, yes. The amadeu"
type textarea "x"
type textarea "Hi [PERSON_NAME]! Great question! That would be a good choice, yes. The amadeus"
type textarea "x"
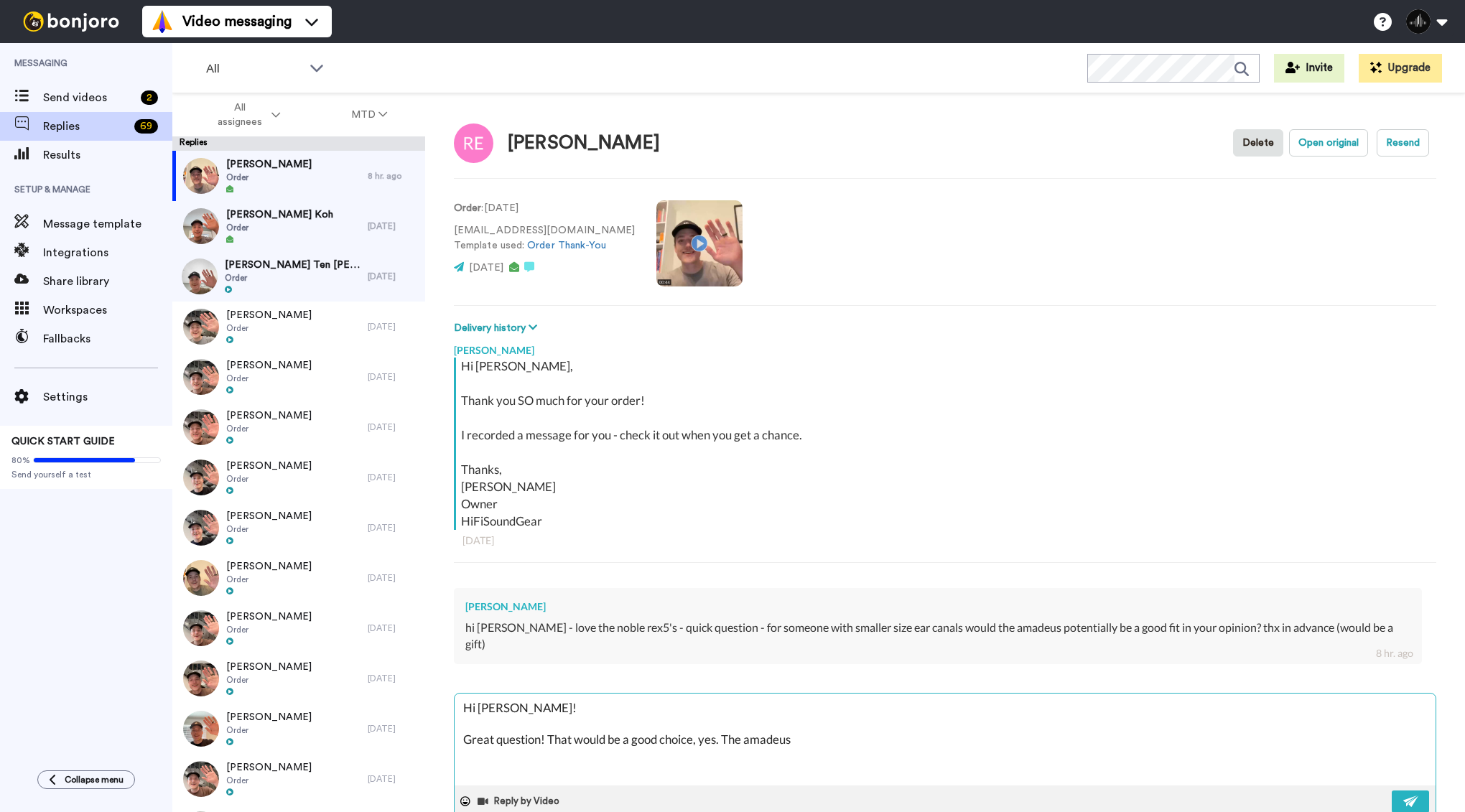
type textarea "Hi [PERSON_NAME]! Great question! That would be a good choice, yes. The amadeus"
type textarea "x"
type textarea "Hi [PERSON_NAME]! Great question! That would be a good choice, yes. The amadeus"
type textarea "x"
type textarea "Hi [PERSON_NAME]! Great question! That would be a good choice, yes. The amadeu"
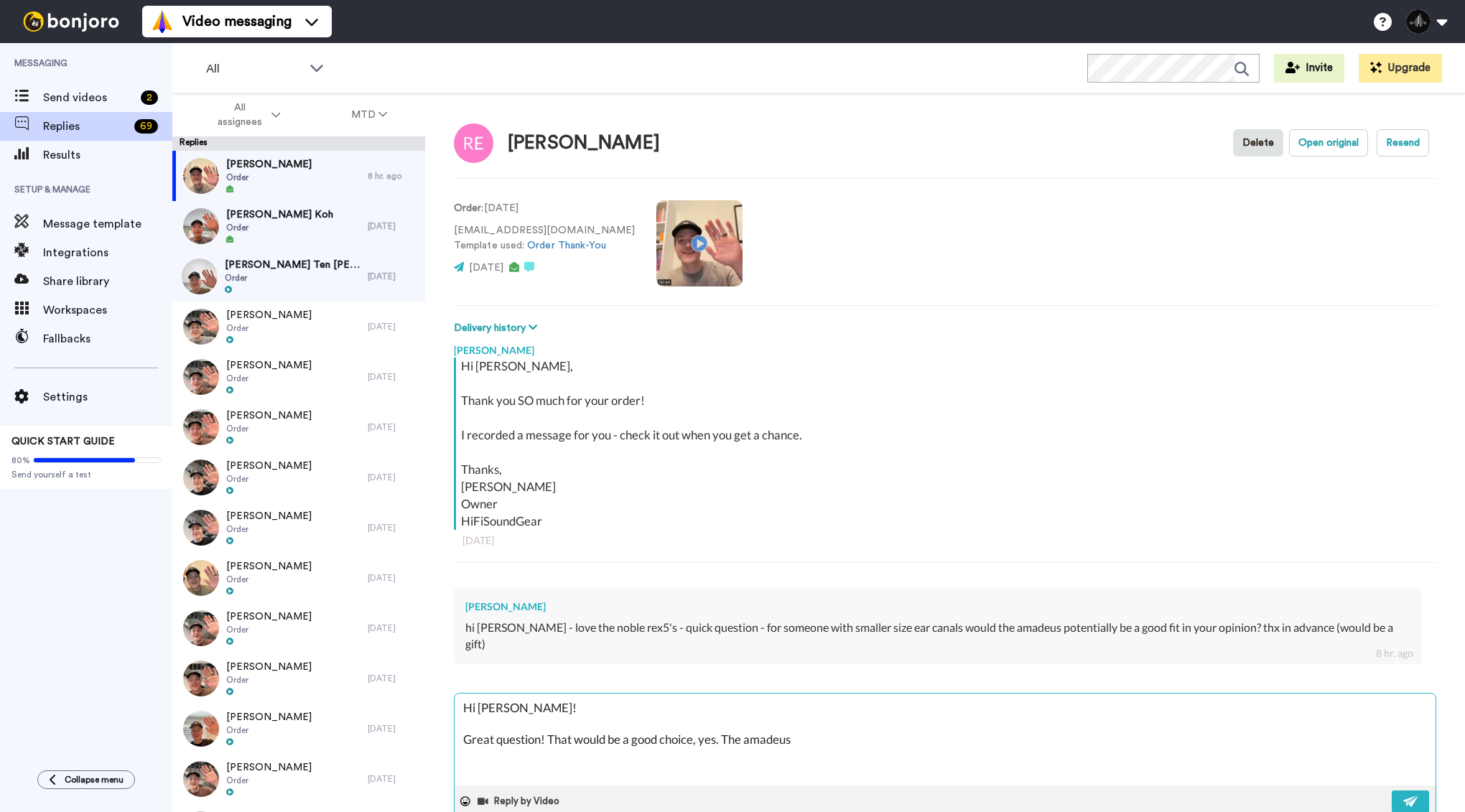
type textarea "x"
type textarea "Hi [PERSON_NAME]! Great question! That would be a good choice, yes. The amade"
type textarea "x"
type textarea "Hi [PERSON_NAME]! Great question! That would be a good choice, yes. The amad"
type textarea "x"
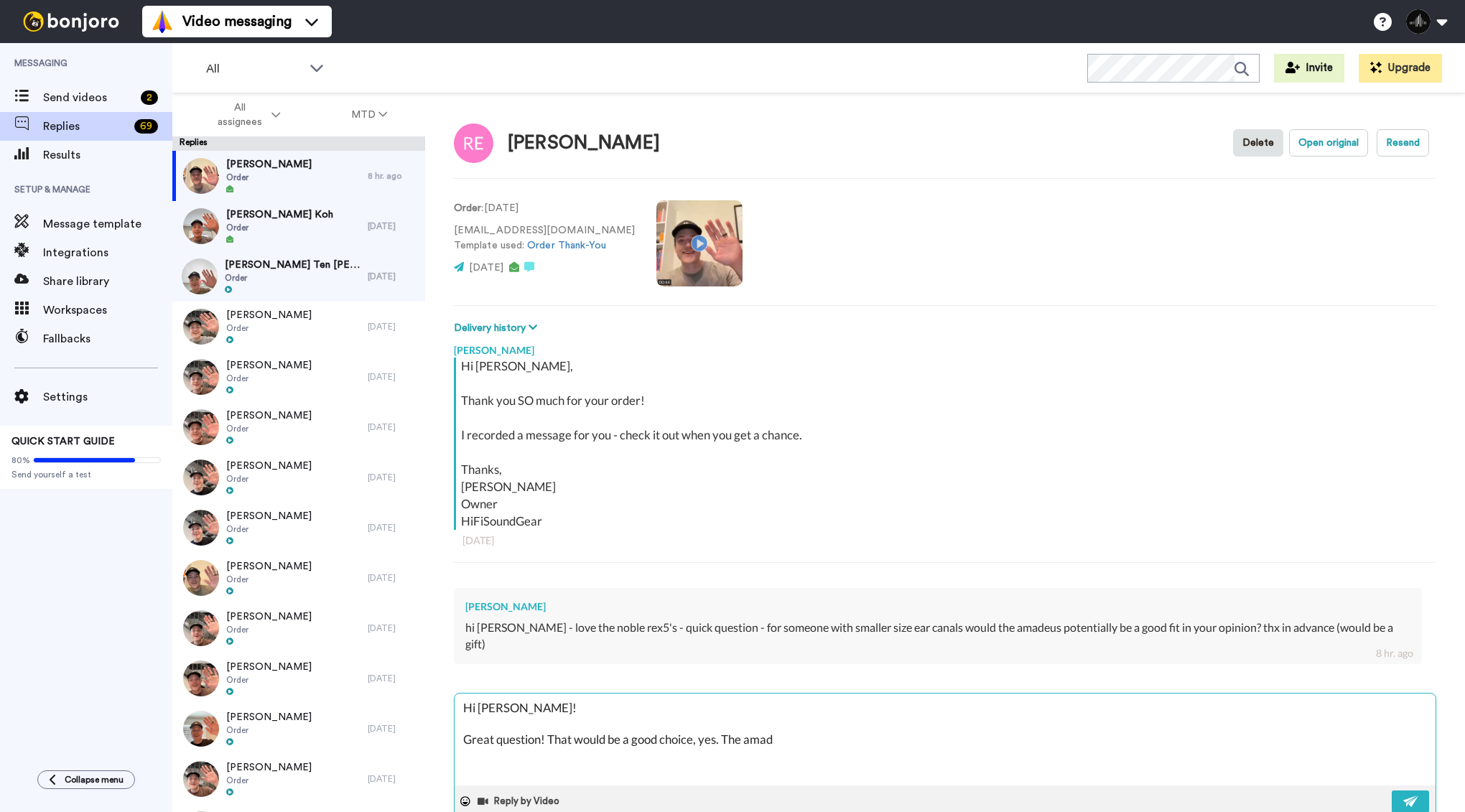
type textarea "Hi [PERSON_NAME]! Great question! That would be a good choice, yes. The ama"
type textarea "x"
type textarea "Hi [PERSON_NAME]! Great question! That would be a good choice, yes. The am"
type textarea "x"
type textarea "Hi [PERSON_NAME]! Great question! That would be a good choice, yes. The a"
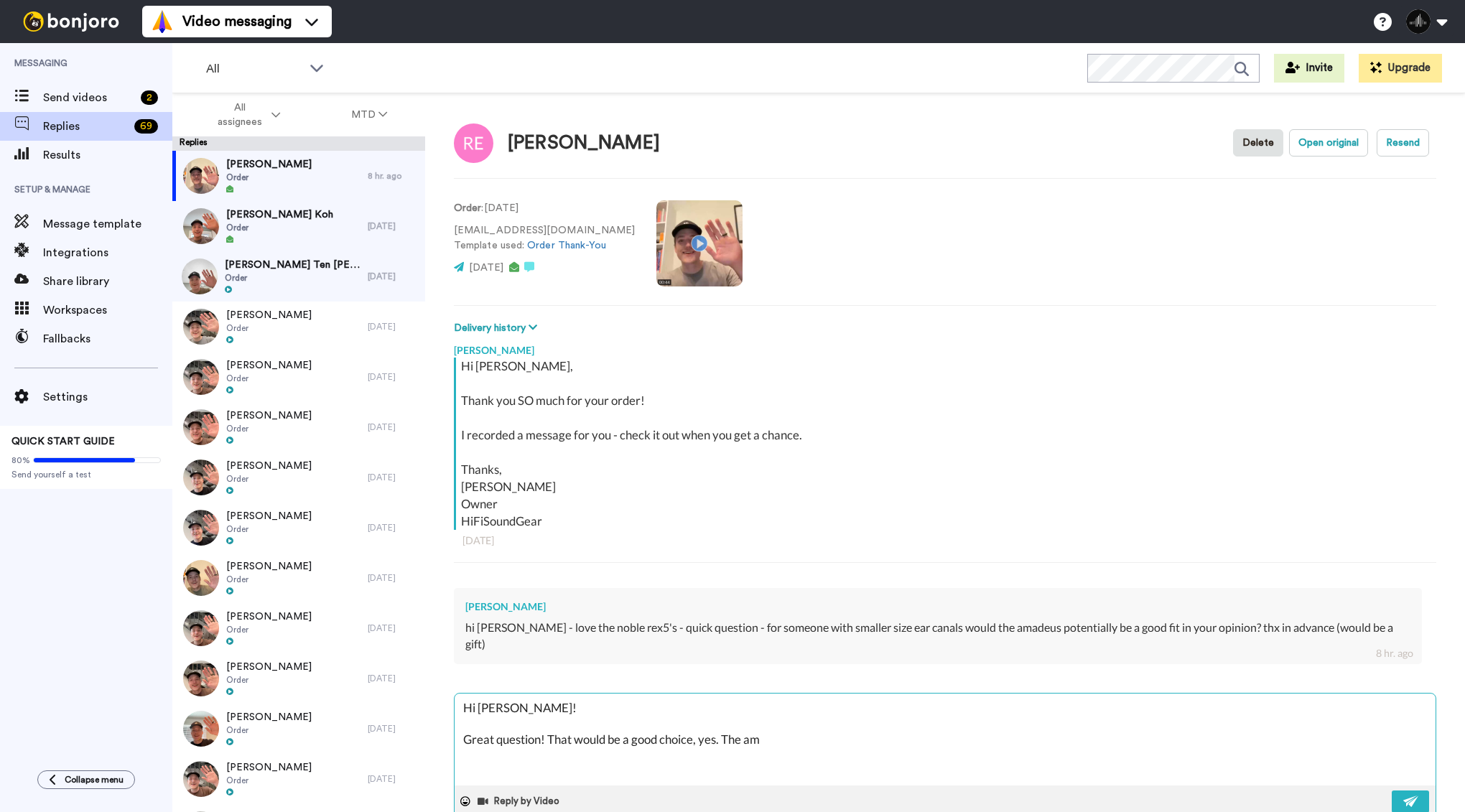
type textarea "x"
type textarea "Hi [PERSON_NAME]! Great question! That would be a good choice, yes. The"
type textarea "x"
type textarea "Hi [PERSON_NAME]! Great question! That would be a good choice, yes. The A"
type textarea "x"
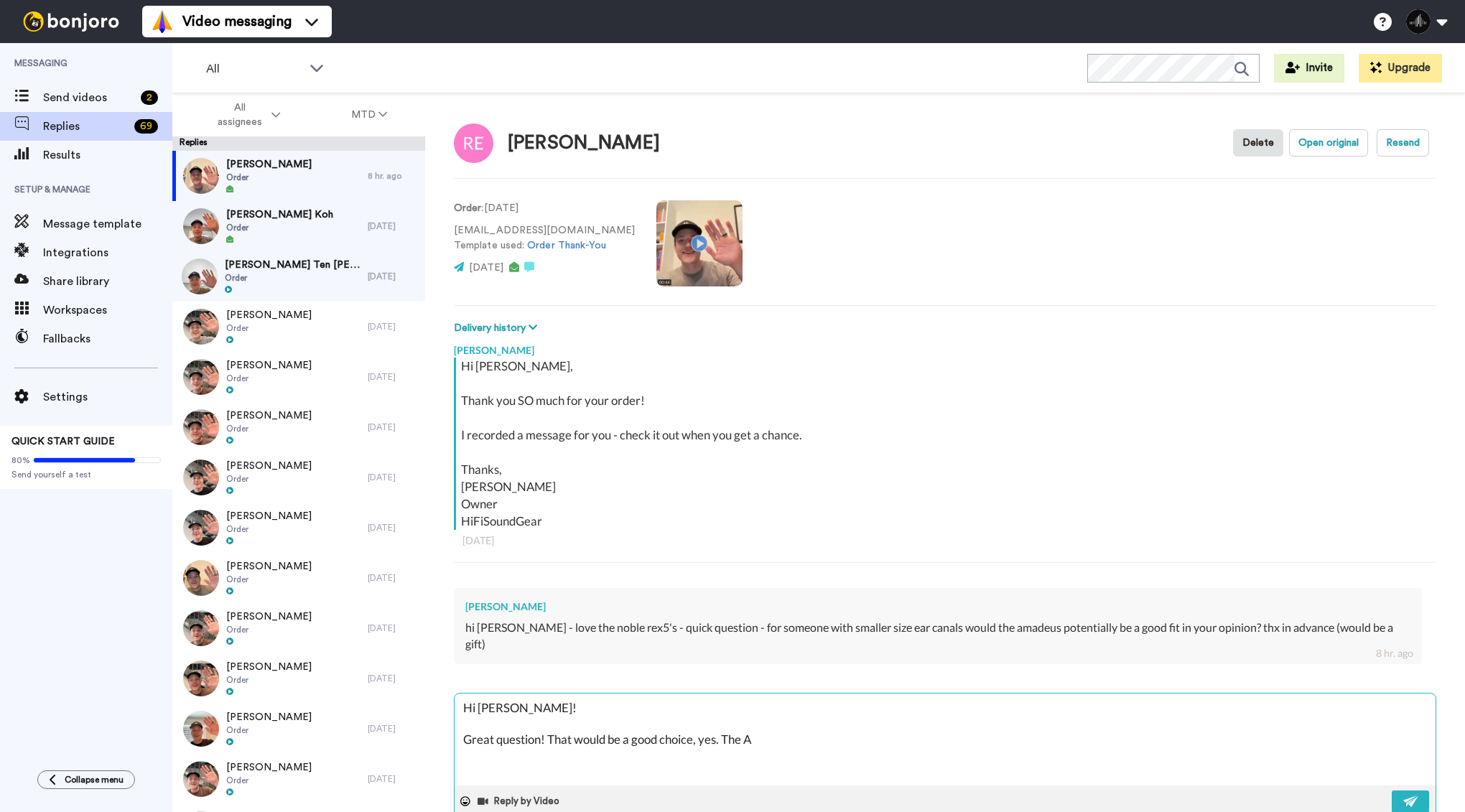
type textarea "Hi [PERSON_NAME]! Great question! That would be a good choice, yes. The Am"
type textarea "x"
type textarea "Hi [PERSON_NAME]! Great question! That would be a good choice, yes. The Ama"
type textarea "x"
type textarea "Hi [PERSON_NAME]! Great question! That would be a good choice, yes. The Amad"
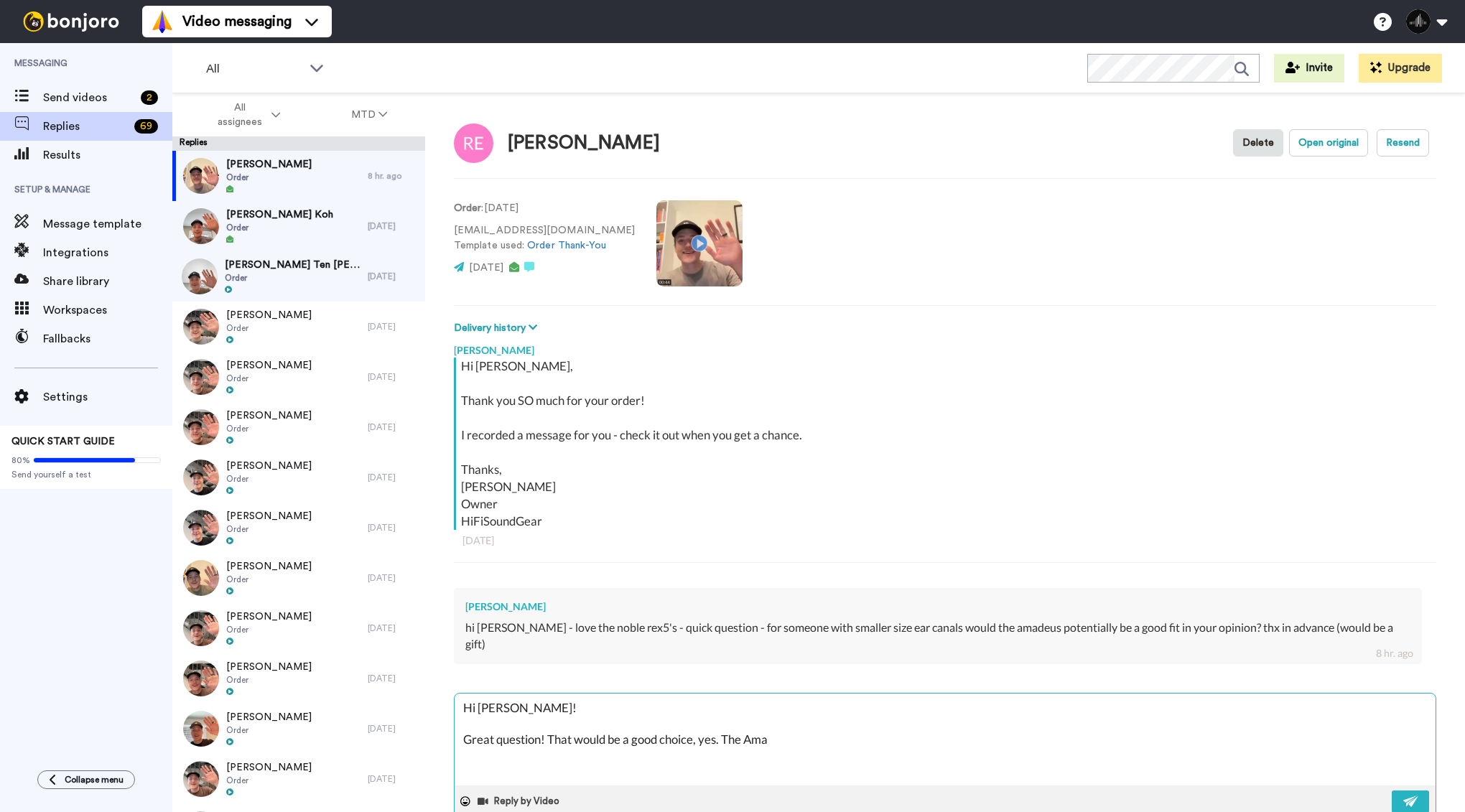
type textarea "x"
type textarea "Hi [PERSON_NAME]! Great question! That would be a good choice, yes. The Amade"
type textarea "x"
type textarea "Hi [PERSON_NAME]! Great question! That would be a good choice, yes. The Amadeu"
type textarea "x"
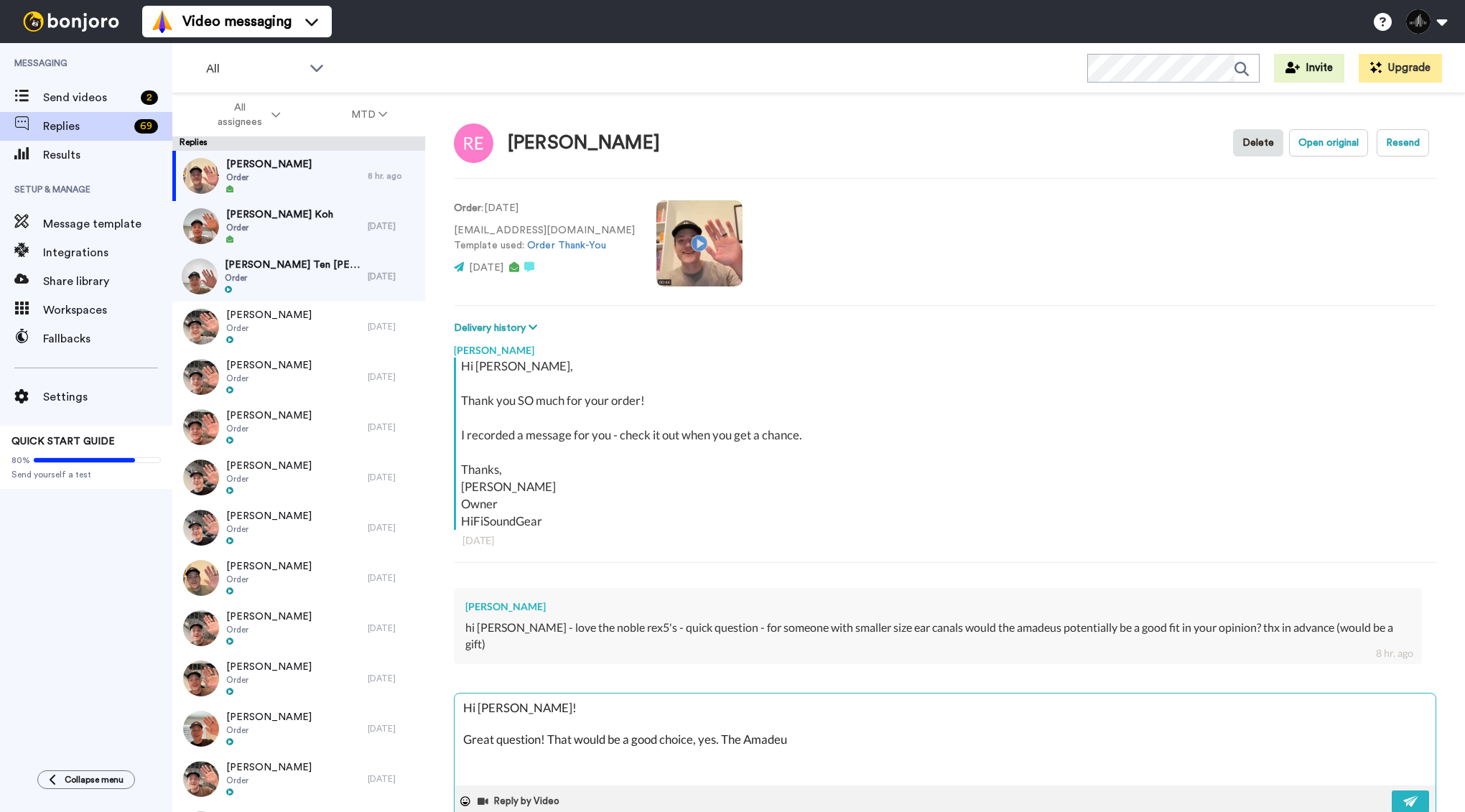
type textarea "Hi [PERSON_NAME]! Great question! That would be a good choice, yes. The Amadeus"
type textarea "x"
type textarea "Hi [PERSON_NAME]! Great question! That would be a good choice, yes. The Amadeus"
type textarea "x"
type textarea "Hi [PERSON_NAME]! Great question! That would be a good choice, yes. The Amadeus…"
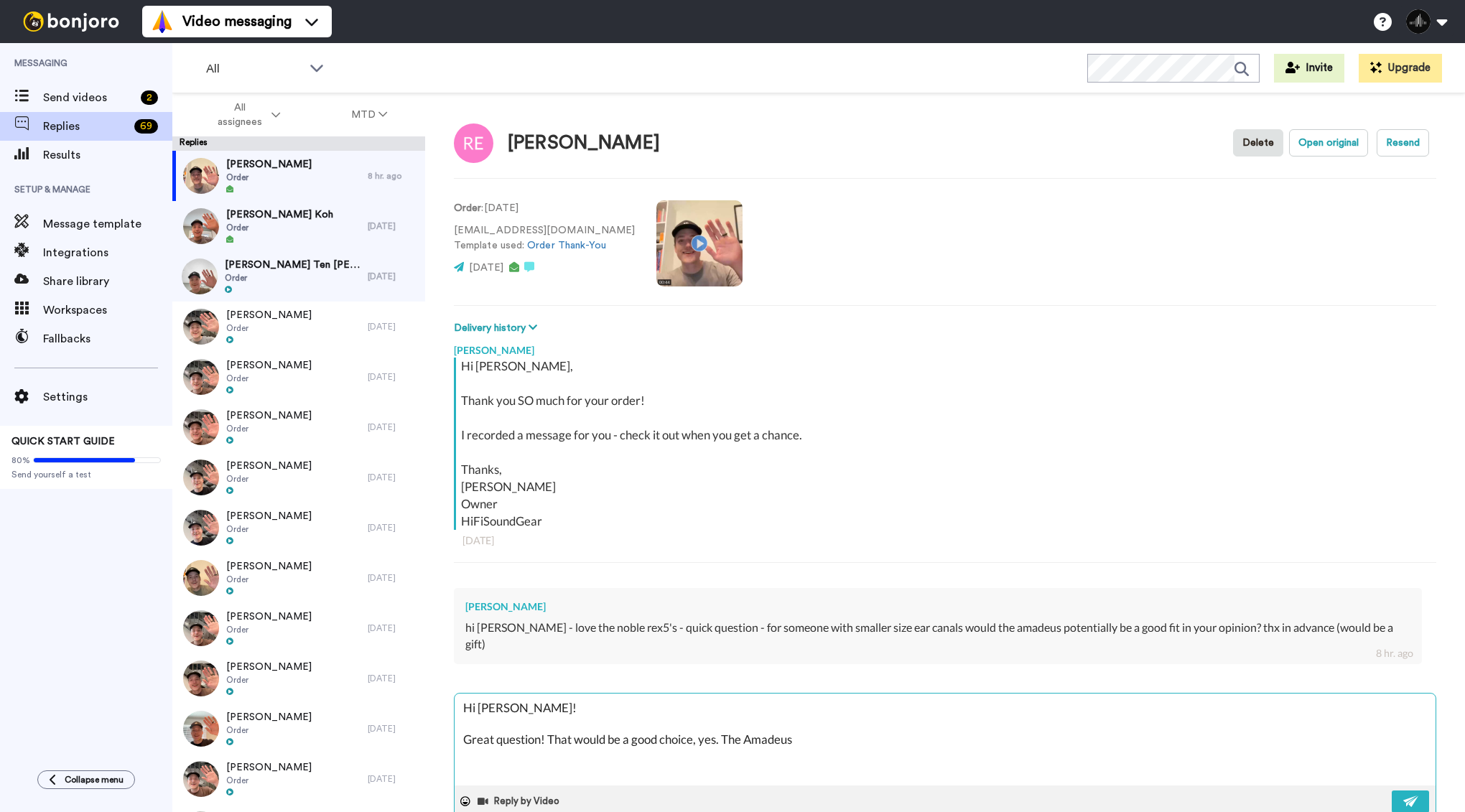
type textarea "x"
type textarea "Hi [PERSON_NAME]! Great question! That would be a good choice, yes. The Amadeus…"
type textarea "x"
type textarea "Hi [PERSON_NAME]! Great question! That would be a good choice, yes. The Amadeus…"
type textarea "x"
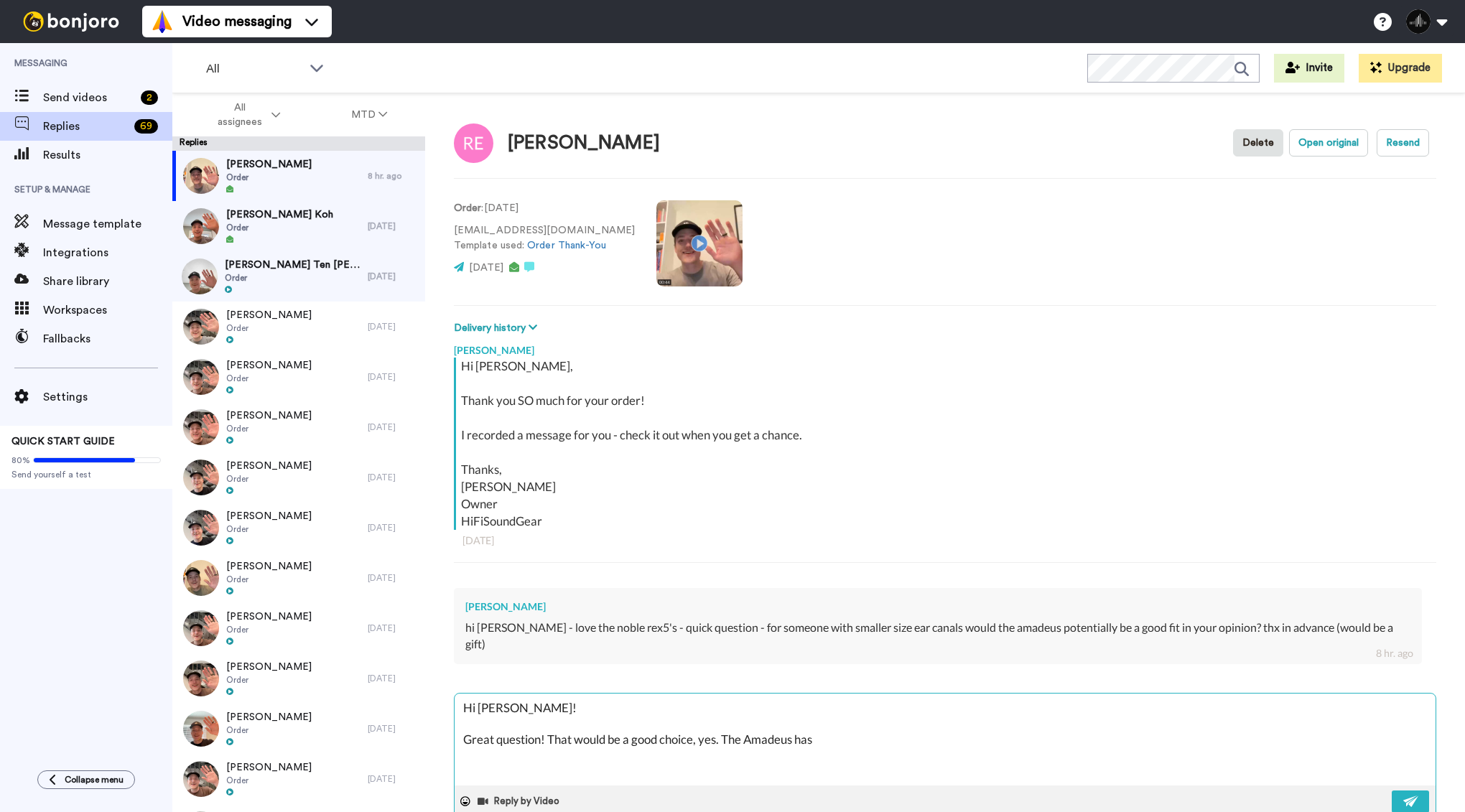
type textarea "Hi [PERSON_NAME]! Great question! That would be a good choice, yes. The Amadeus…"
type textarea "x"
type textarea "Hi [PERSON_NAME]! Great question! That would be a good choice, yes. The Amadeus…"
type textarea "x"
type textarea "Hi [PERSON_NAME]! Great question! That would be a good choice, yes. The Amadeus…"
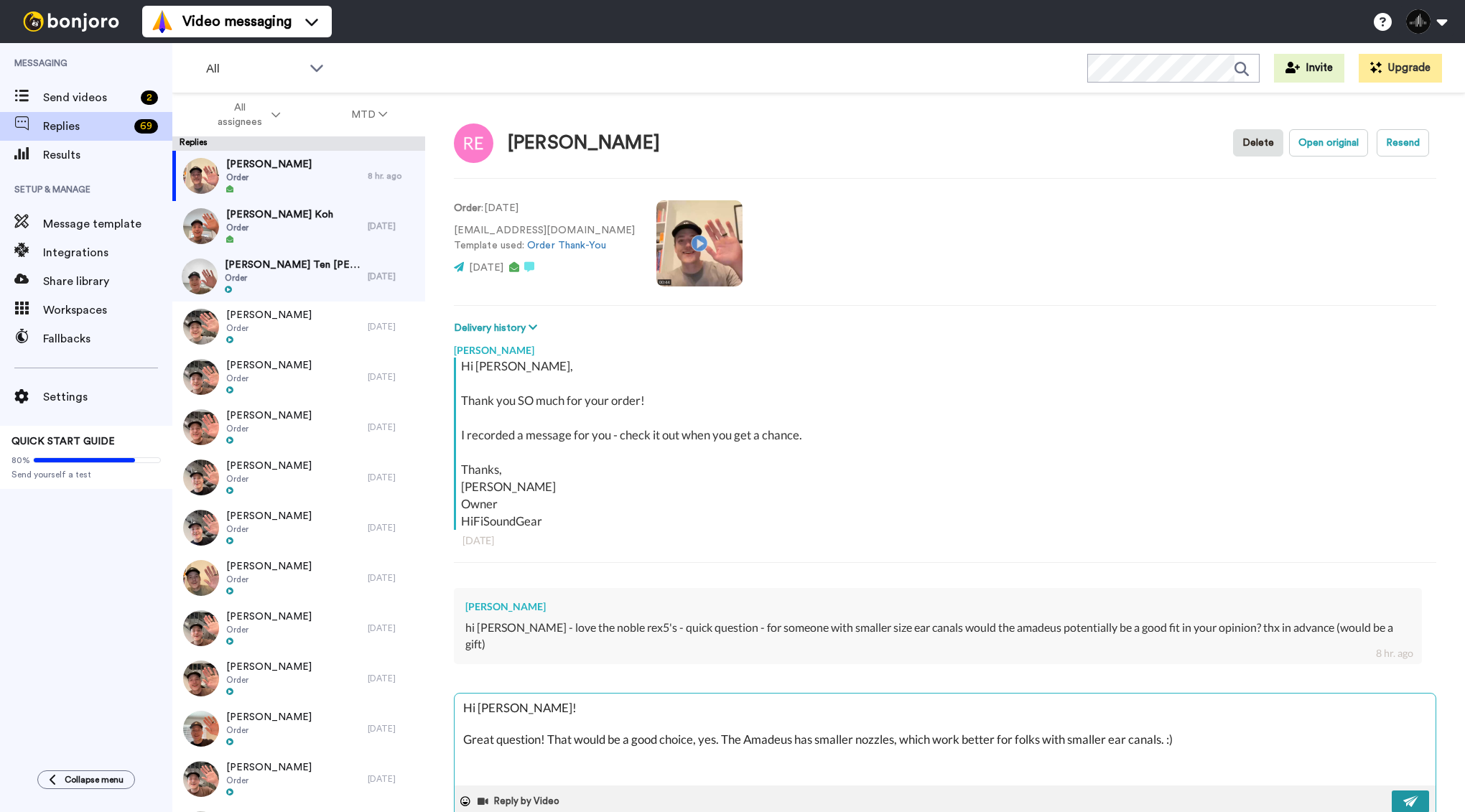
click at [1421, 790] on button at bounding box center [1410, 801] width 37 height 22
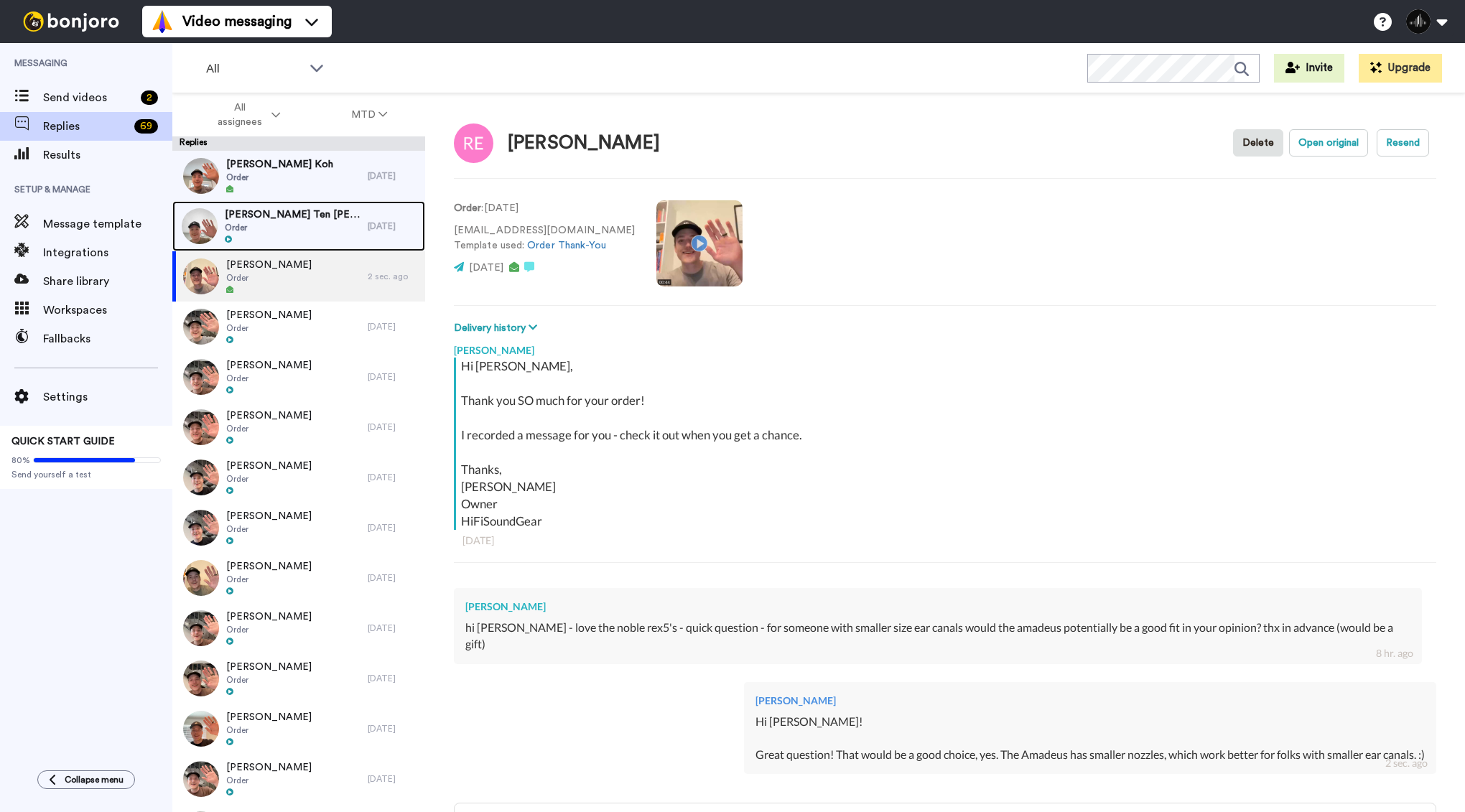
click at [321, 222] on div "[PERSON_NAME] Ten [PERSON_NAME] Order" at bounding box center [269, 226] width 195 height 50
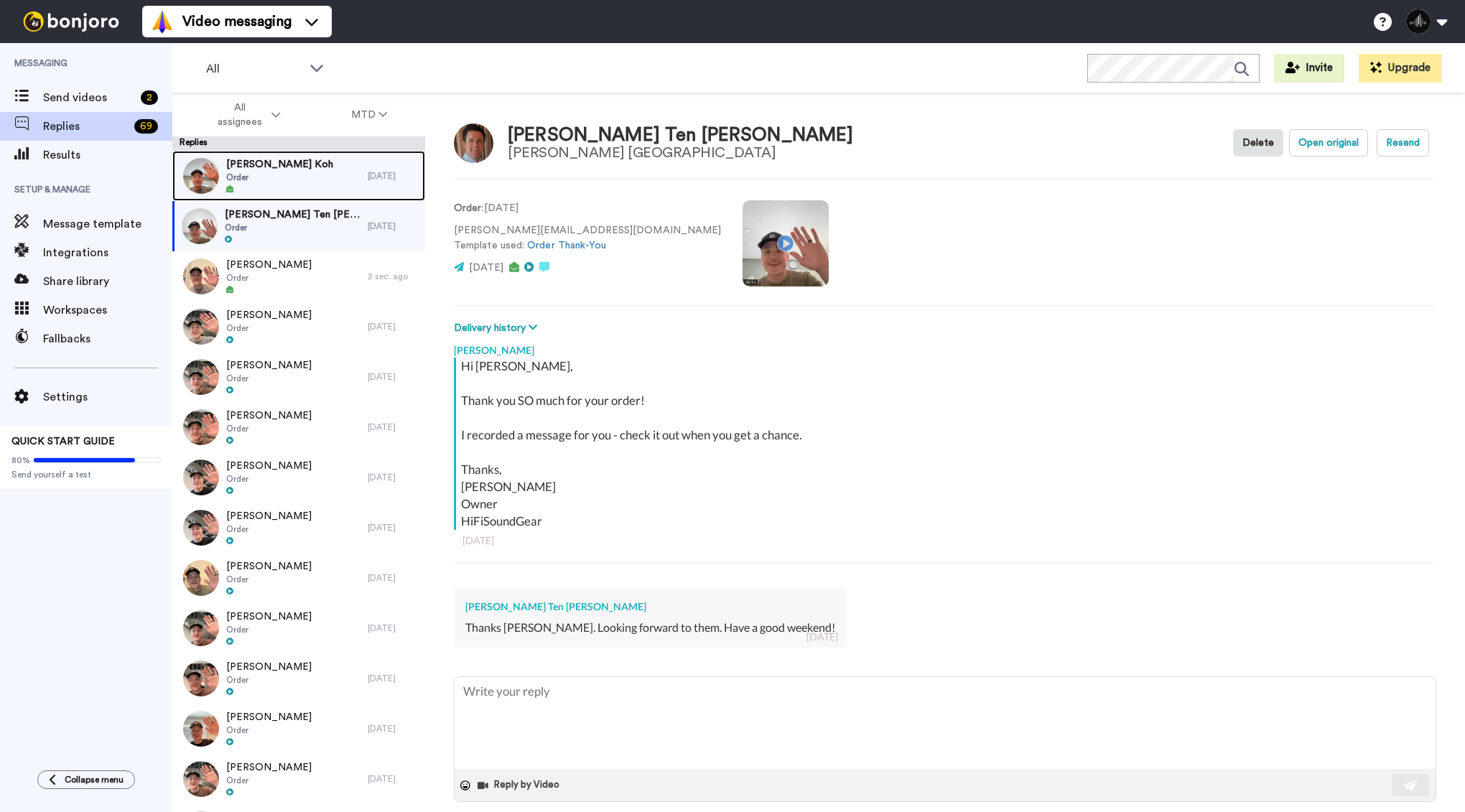
click at [327, 173] on div "[PERSON_NAME] Koh Order" at bounding box center [269, 176] width 195 height 50
